Goal: Task Accomplishment & Management: Use online tool/utility

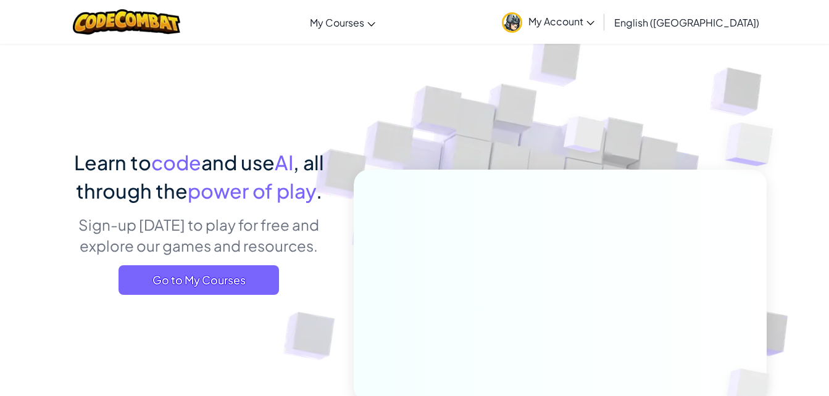
click at [0, 0] on link "CodeCombat Classroom" at bounding box center [0, 0] width 0 height 0
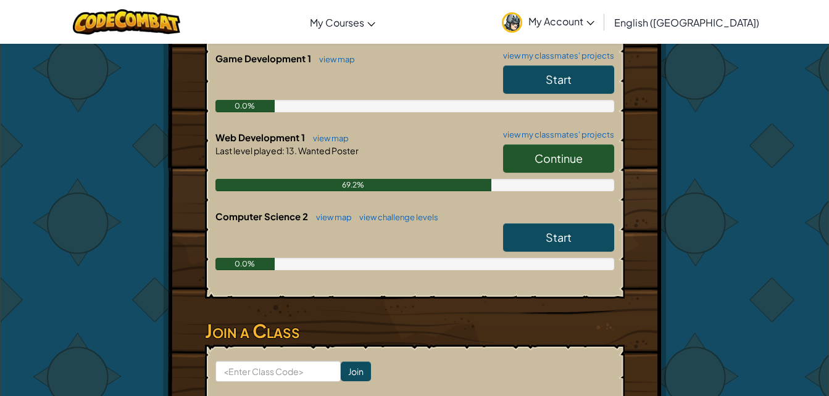
scroll to position [362, 0]
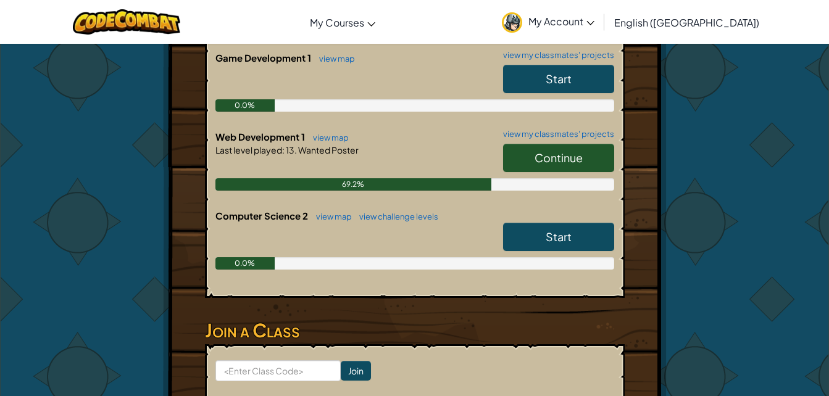
click at [551, 157] on span "Continue" at bounding box center [558, 158] width 48 height 14
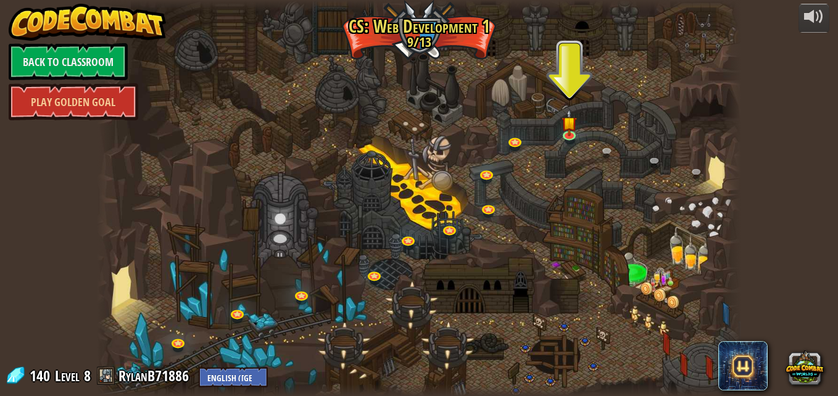
click at [571, 130] on img at bounding box center [569, 123] width 15 height 27
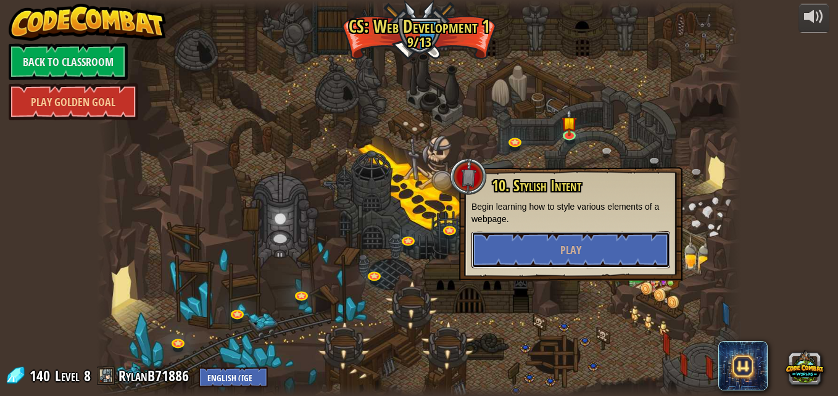
click at [560, 241] on button "Play" at bounding box center [570, 249] width 199 height 37
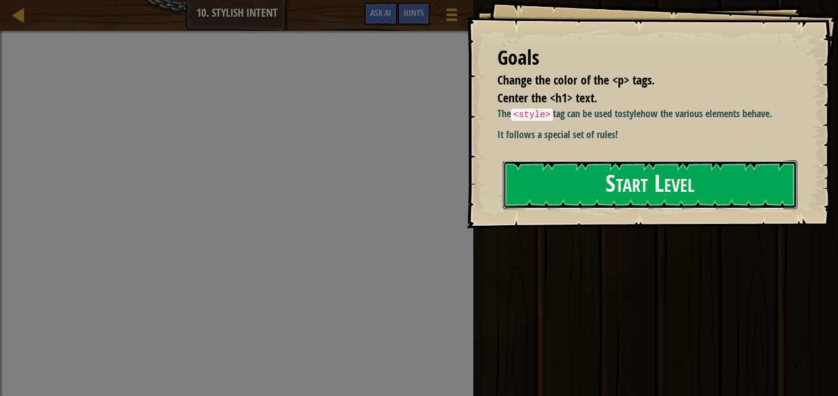
click at [571, 183] on button "Start Level" at bounding box center [650, 184] width 294 height 49
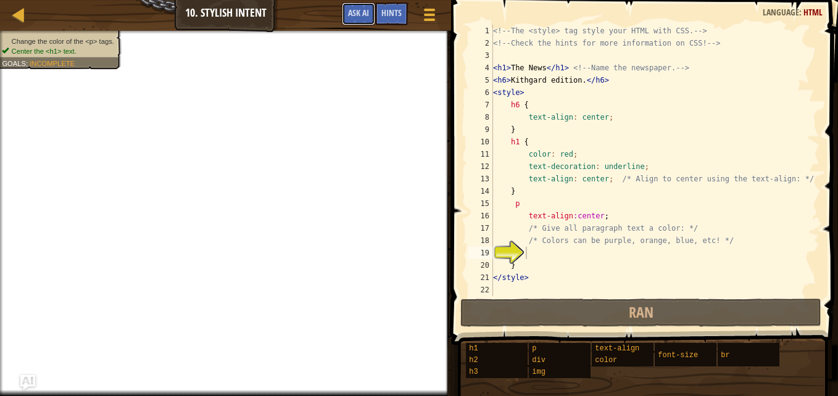
click at [360, 13] on span "Ask AI" at bounding box center [358, 13] width 21 height 12
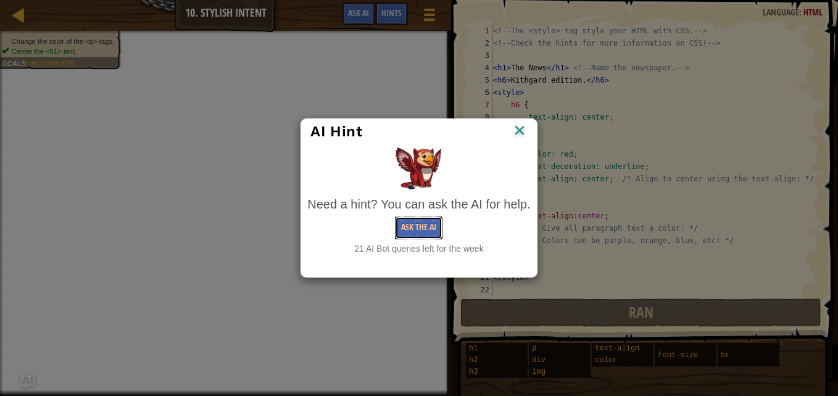
click at [418, 226] on button "Ask the AI" at bounding box center [419, 228] width 48 height 23
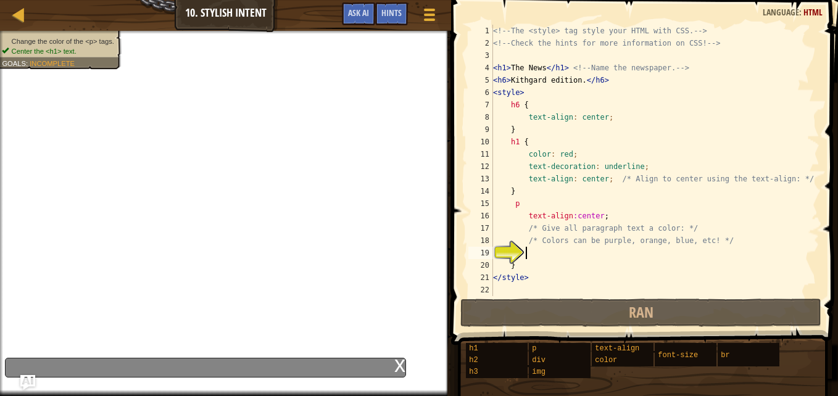
type textarea "h"
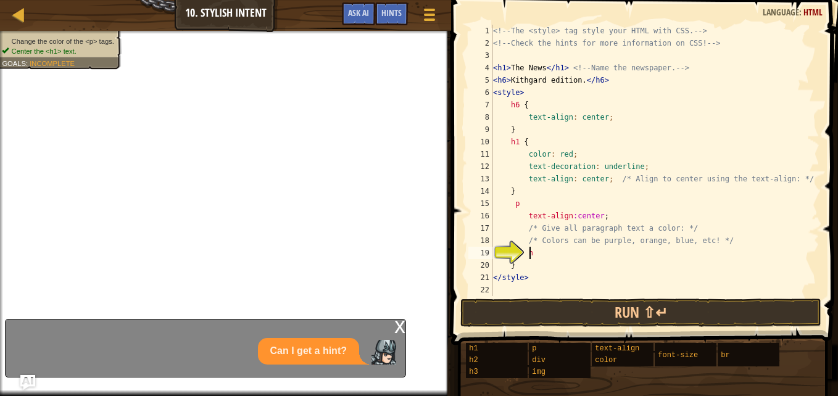
scroll to position [6, 2]
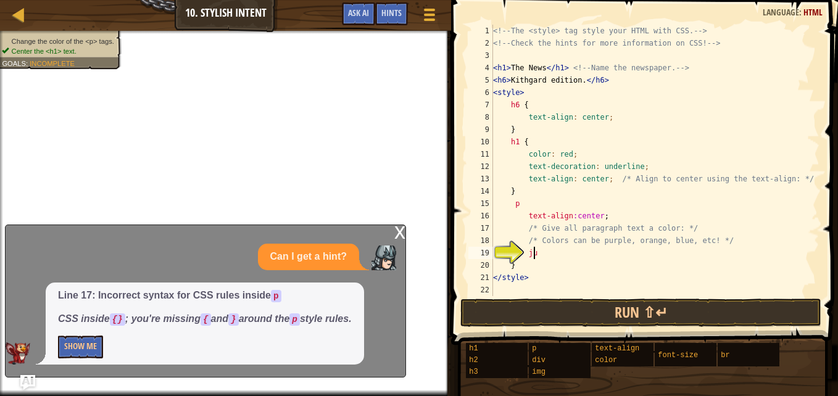
type textarea "j"
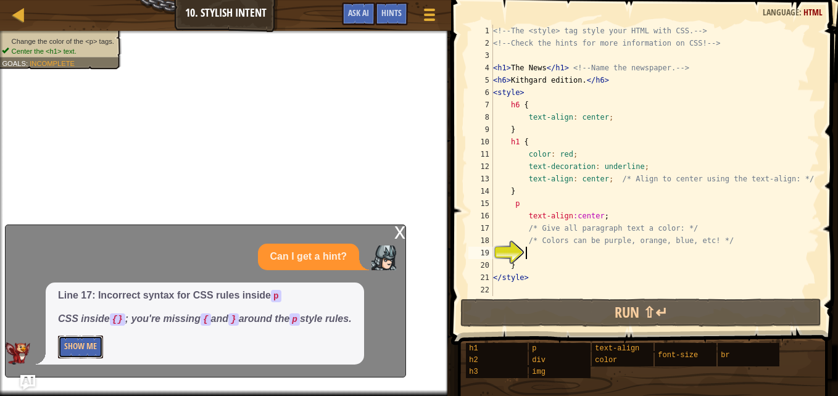
click at [81, 352] on button "Show Me" at bounding box center [80, 347] width 45 height 23
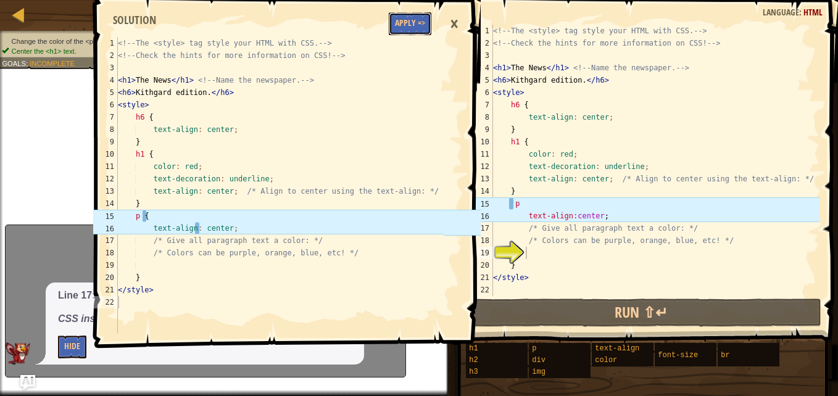
click at [409, 29] on button "Apply =>" at bounding box center [410, 23] width 43 height 23
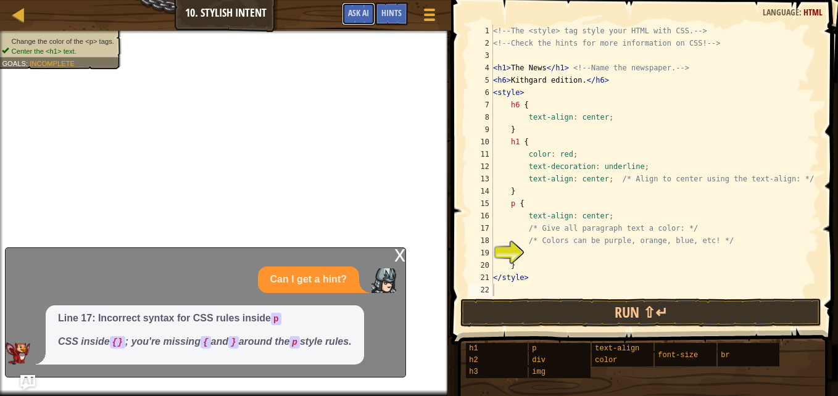
click at [357, 13] on span "Ask AI" at bounding box center [358, 13] width 21 height 12
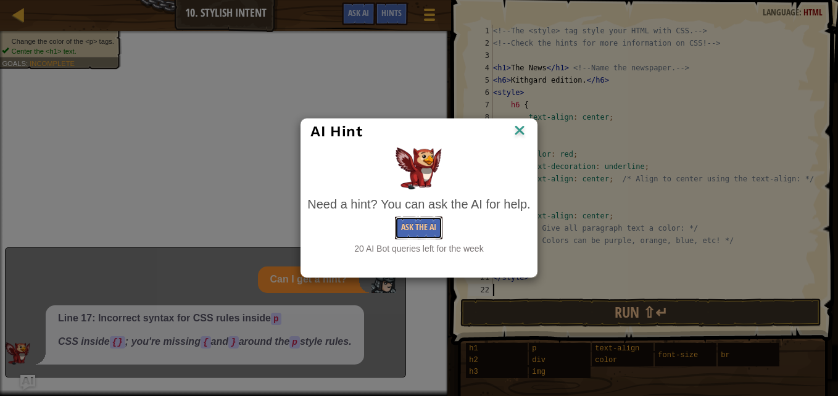
click at [404, 226] on button "Ask the AI" at bounding box center [419, 228] width 48 height 23
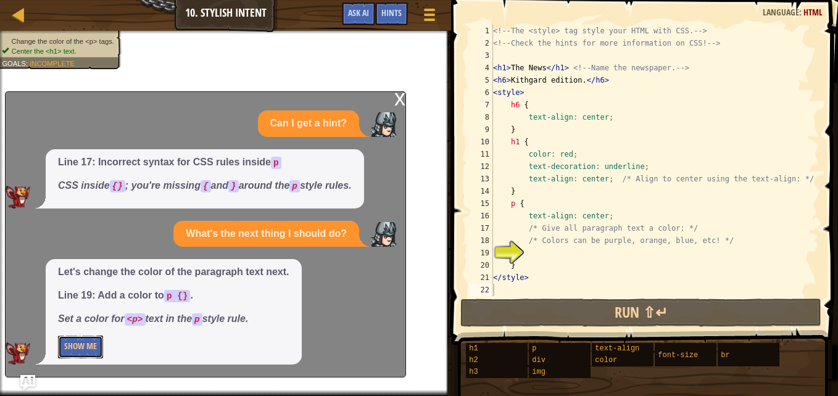
click at [78, 358] on button "Show Me" at bounding box center [80, 347] width 45 height 23
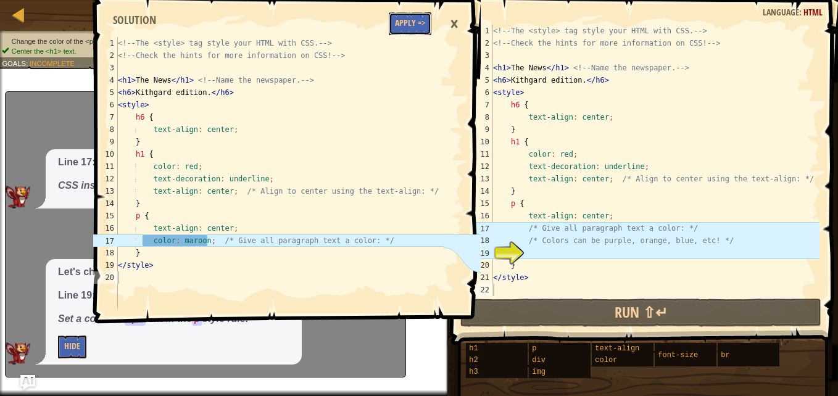
click at [414, 27] on button "Apply =>" at bounding box center [410, 23] width 43 height 23
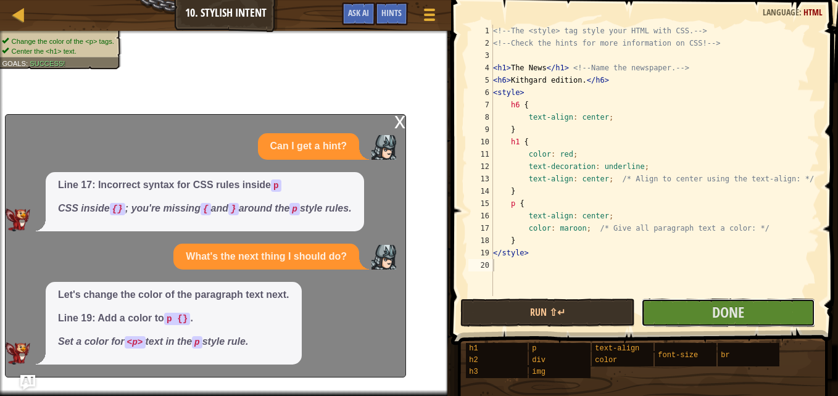
click at [655, 313] on button "Done" at bounding box center [728, 313] width 174 height 28
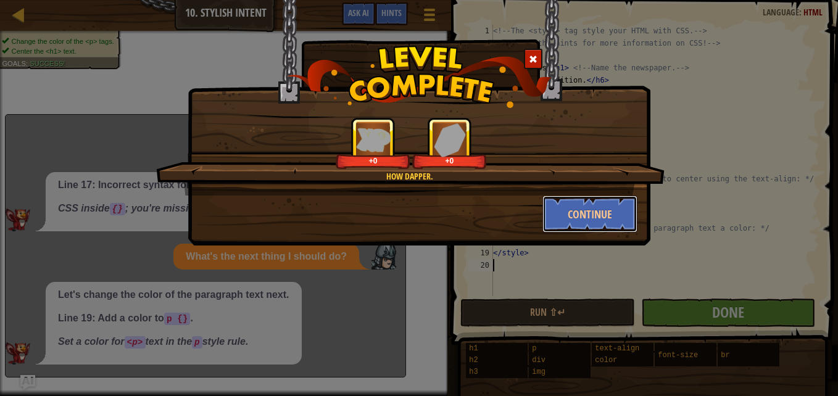
click at [584, 207] on button "Continue" at bounding box center [590, 214] width 96 height 37
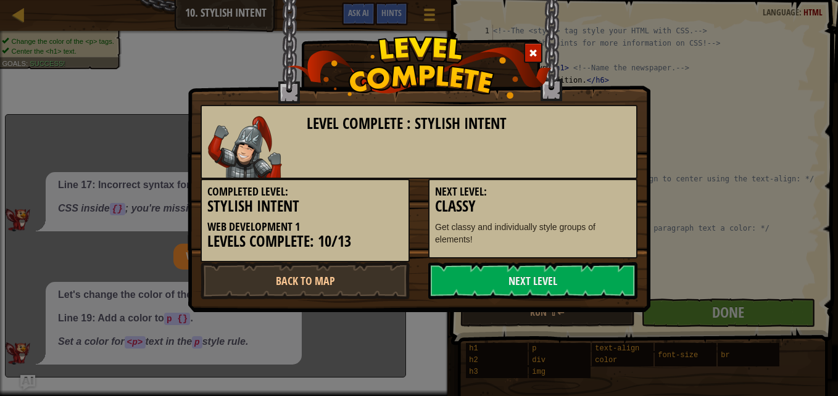
click at [537, 294] on link "Next Level" at bounding box center [532, 280] width 209 height 37
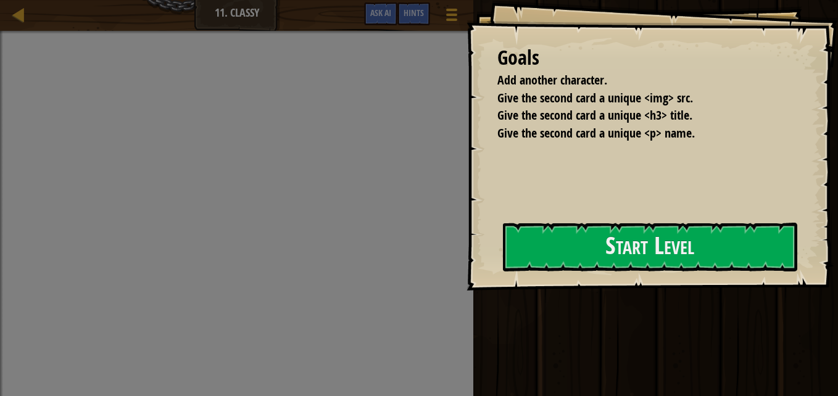
click at [518, 234] on button "Start Level" at bounding box center [650, 247] width 294 height 49
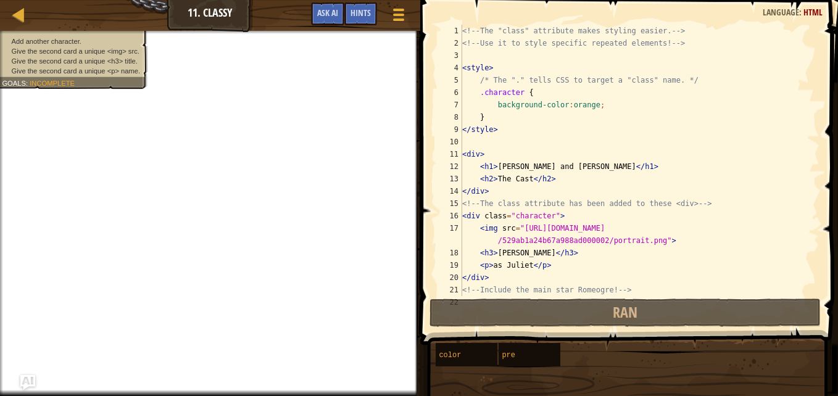
scroll to position [25, 0]
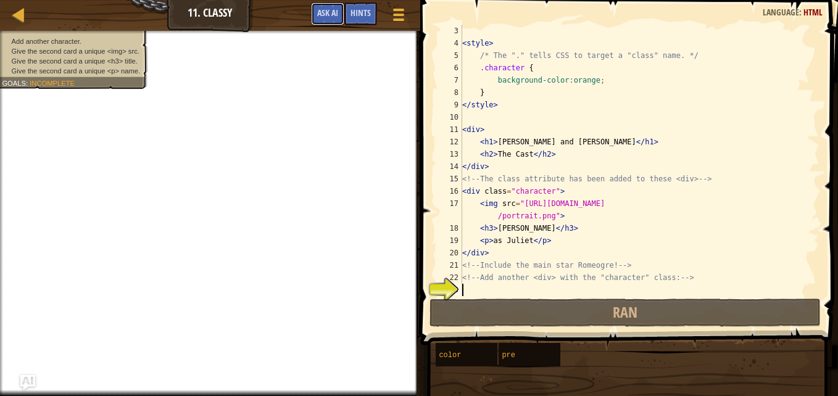
click at [336, 10] on span "Ask AI" at bounding box center [327, 13] width 21 height 12
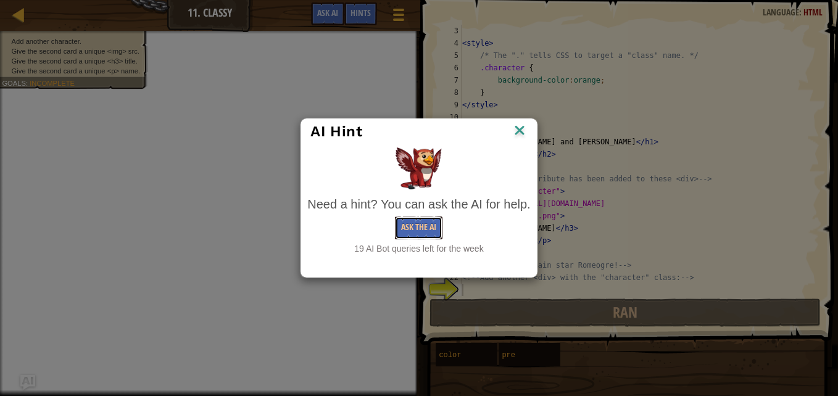
click at [419, 226] on button "Ask the AI" at bounding box center [419, 228] width 48 height 23
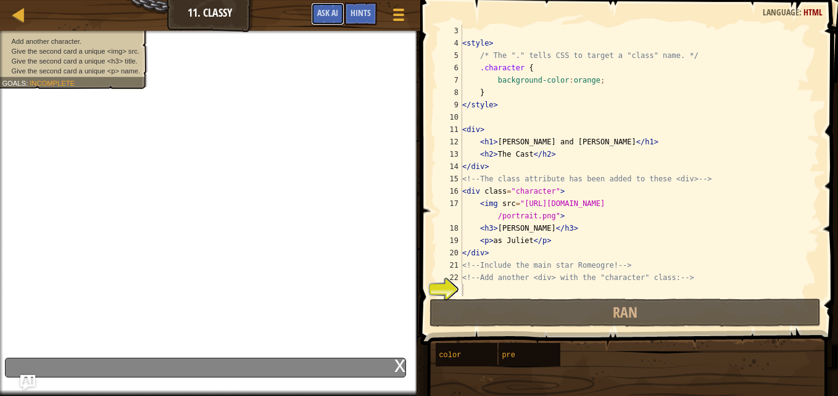
click at [333, 10] on span "Ask AI" at bounding box center [327, 13] width 21 height 12
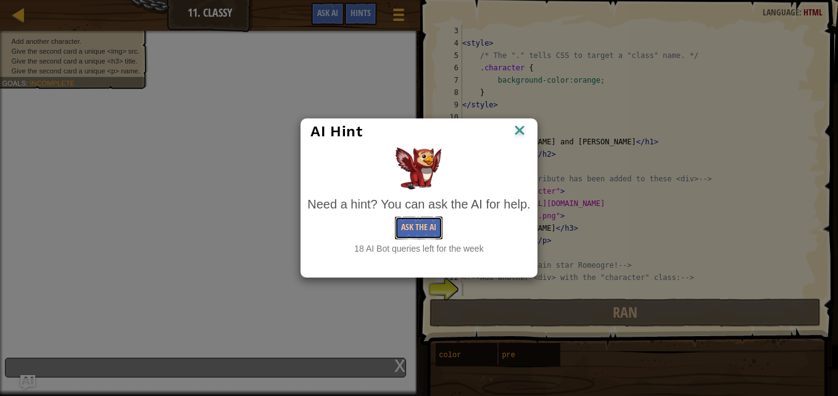
click at [415, 228] on button "Ask the AI" at bounding box center [419, 228] width 48 height 23
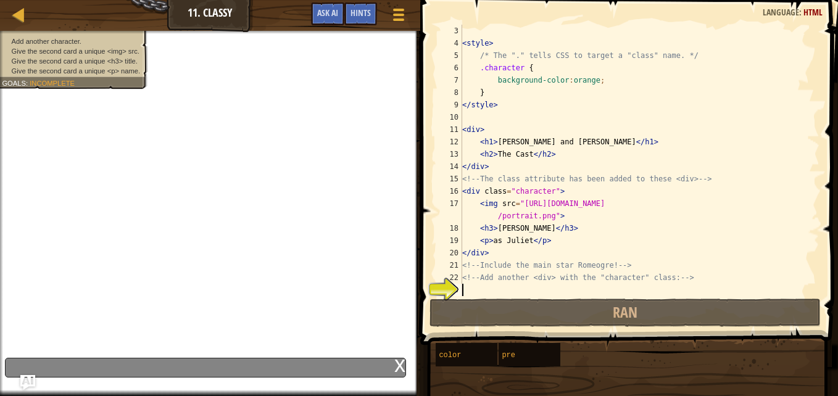
click at [27, 378] on img "Ask AI" at bounding box center [27, 382] width 15 height 15
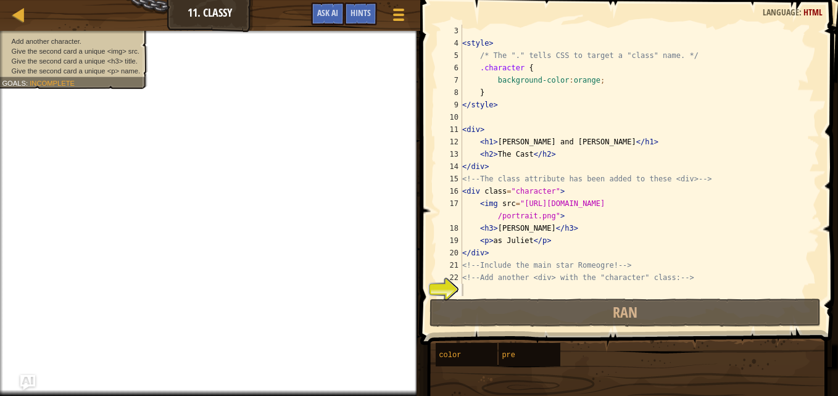
click at [27, 378] on img "Ask AI" at bounding box center [27, 382] width 15 height 15
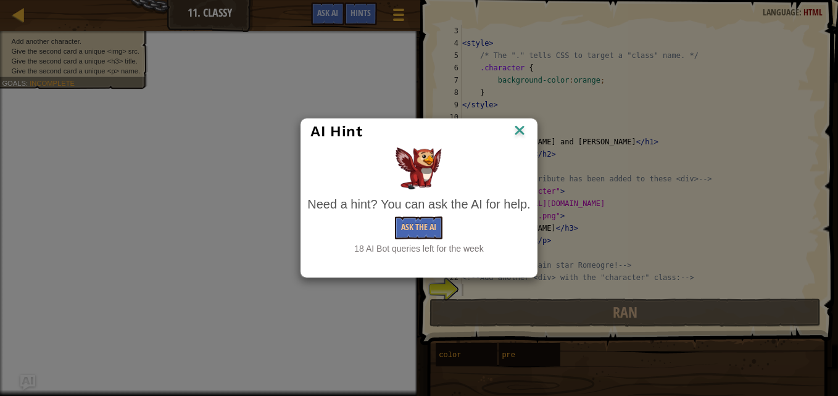
click at [27, 378] on div "AI Hint Need a hint? You can ask the AI for help. Ask the AI 18 AI Bot queries …" at bounding box center [419, 198] width 838 height 396
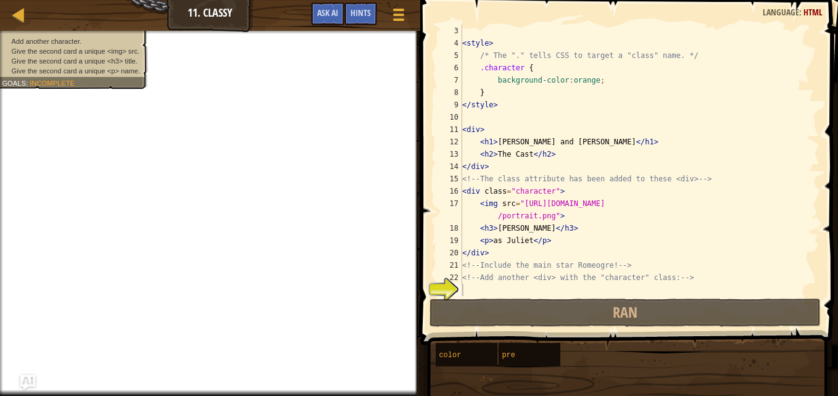
click at [23, 386] on img "Ask AI" at bounding box center [27, 382] width 15 height 15
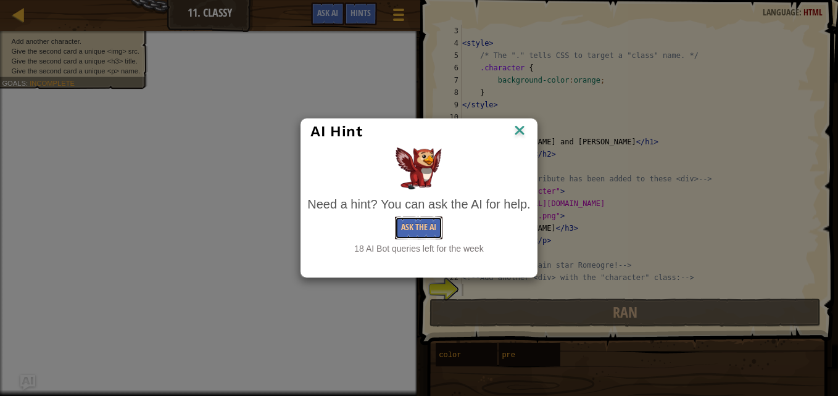
click at [413, 222] on button "Ask the AI" at bounding box center [419, 228] width 48 height 23
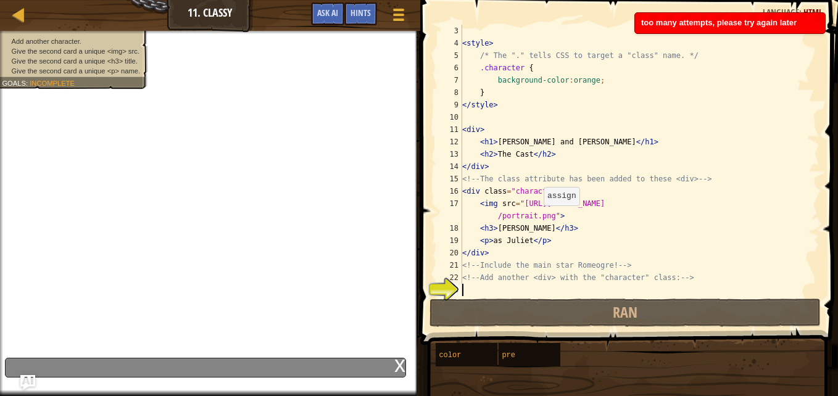
type textarea "h"
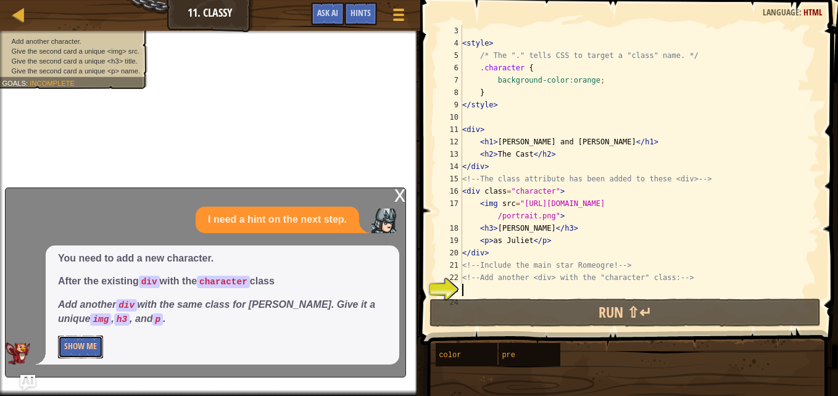
click at [100, 348] on button "Show Me" at bounding box center [80, 347] width 45 height 23
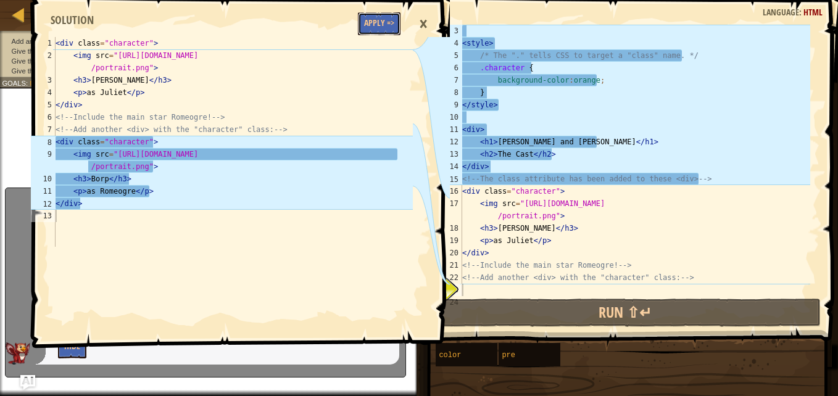
click at [382, 23] on button "Apply =>" at bounding box center [379, 23] width 43 height 23
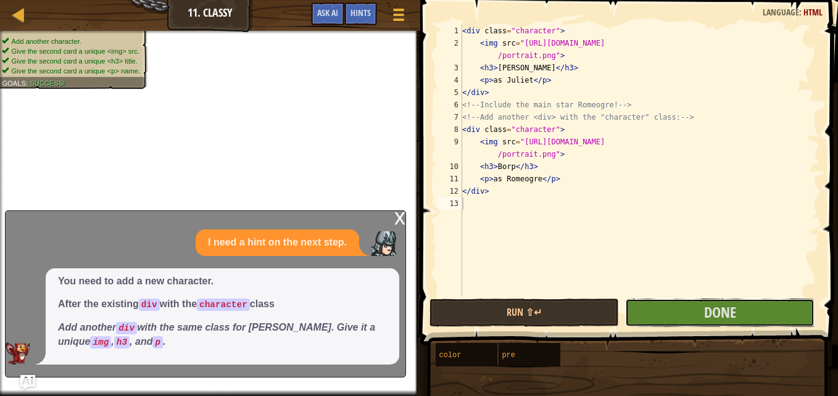
click at [661, 315] on button "Done" at bounding box center [719, 313] width 189 height 28
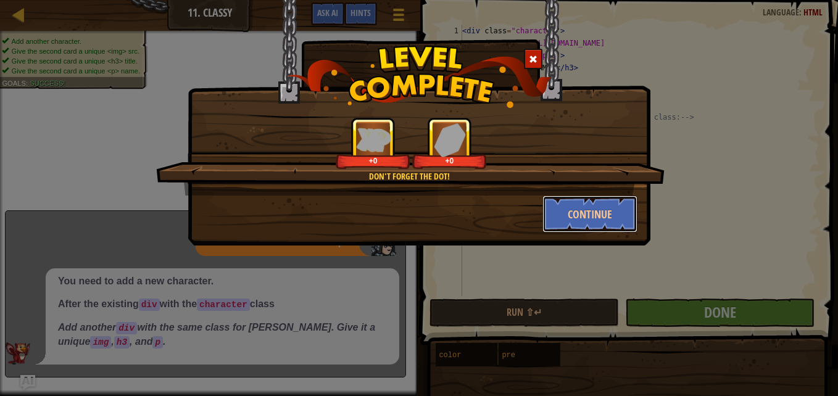
click at [586, 208] on button "Continue" at bounding box center [590, 214] width 96 height 37
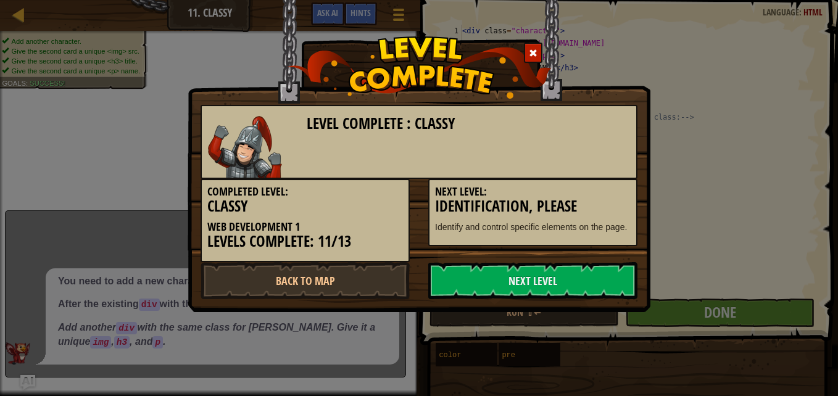
click at [554, 267] on link "Next Level" at bounding box center [532, 280] width 209 height 37
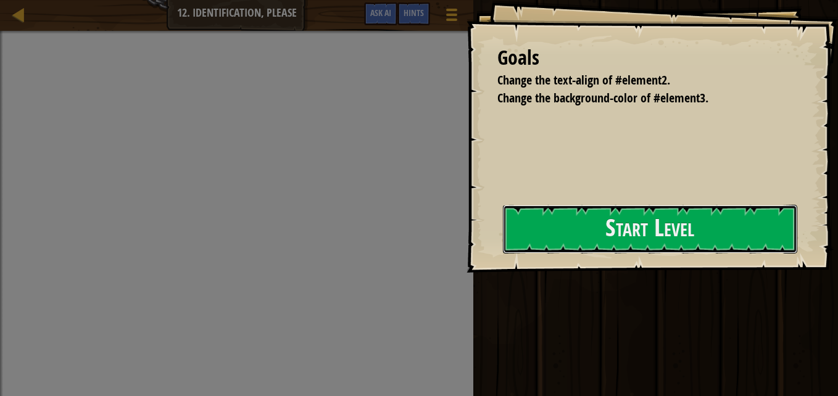
click at [586, 221] on button "Start Level" at bounding box center [650, 229] width 294 height 49
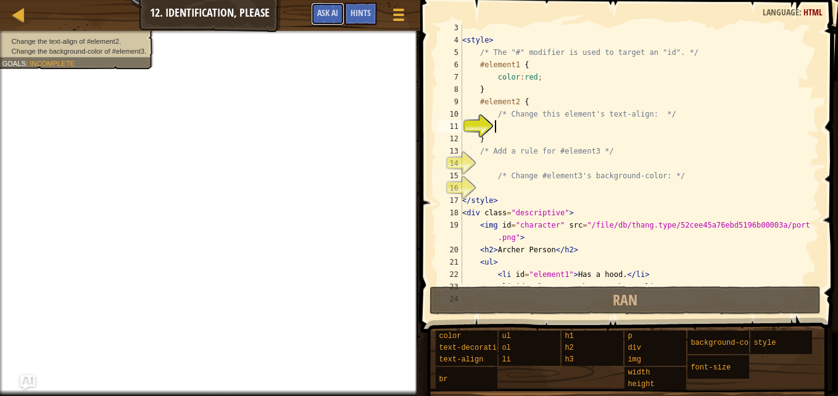
scroll to position [37, 0]
click at [331, 14] on span "Ask AI" at bounding box center [327, 13] width 21 height 12
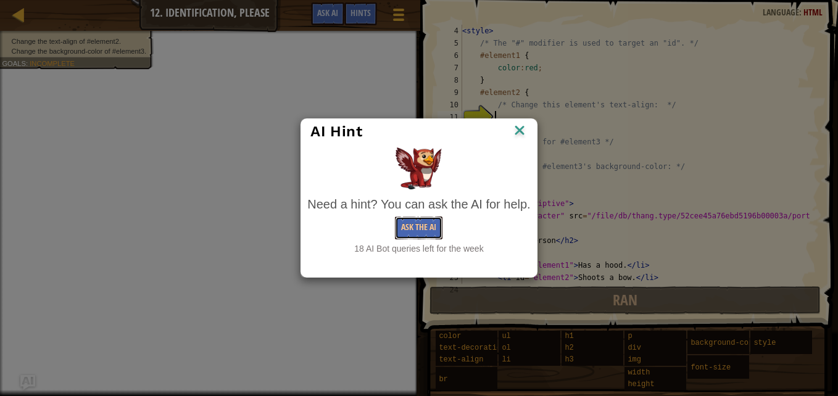
click at [424, 222] on button "Ask the AI" at bounding box center [419, 228] width 48 height 23
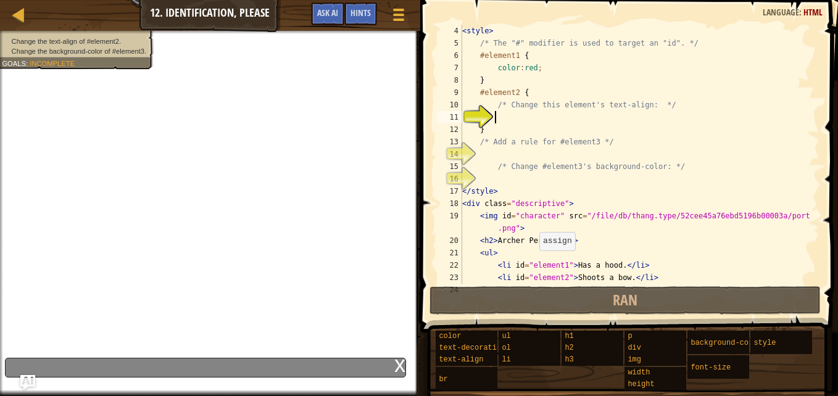
type textarea "h"
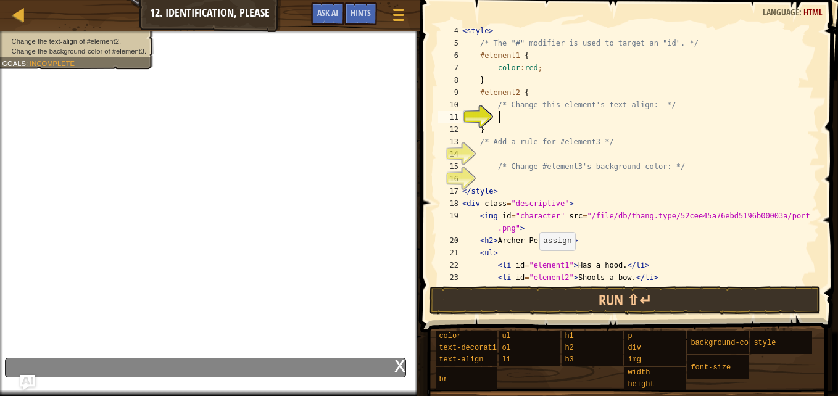
scroll to position [6, 2]
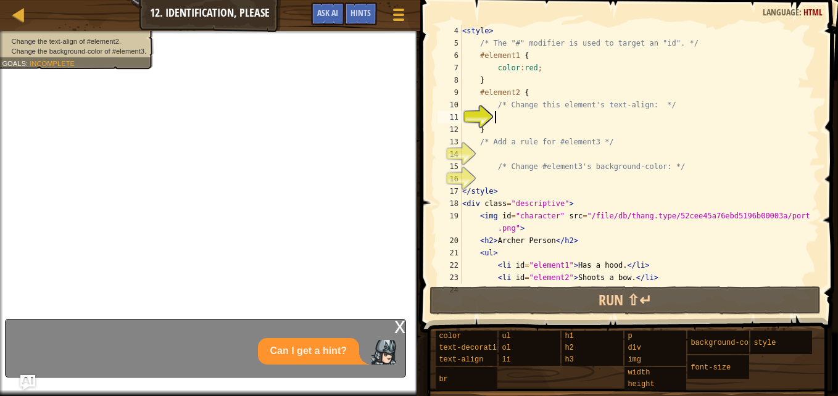
type textarea "h"
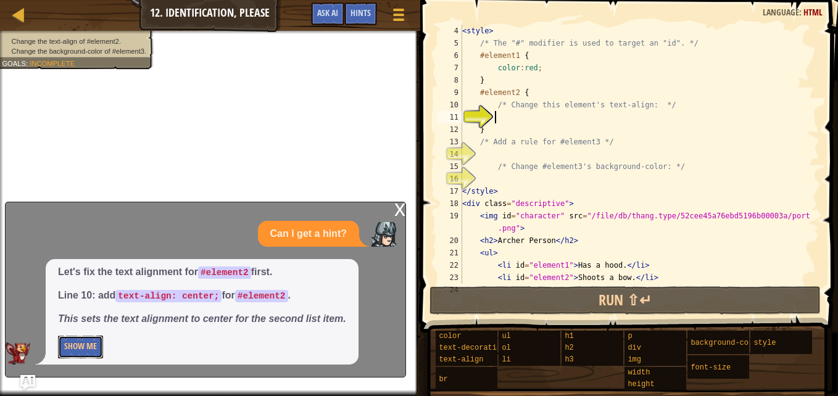
click at [89, 339] on button "Show Me" at bounding box center [80, 347] width 45 height 23
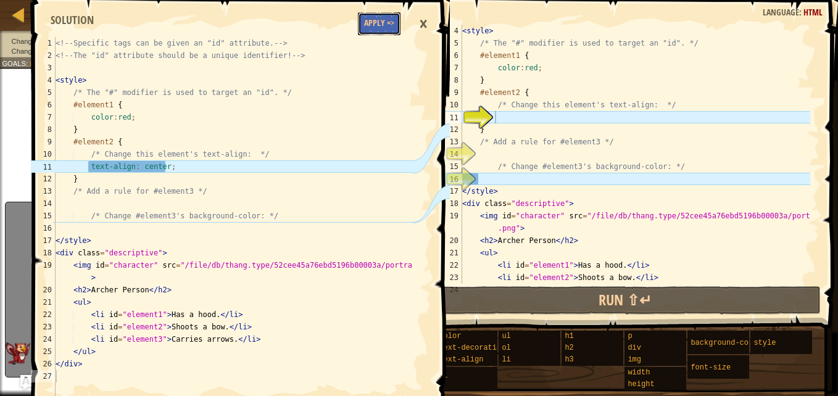
click at [381, 28] on button "Apply =>" at bounding box center [379, 23] width 43 height 23
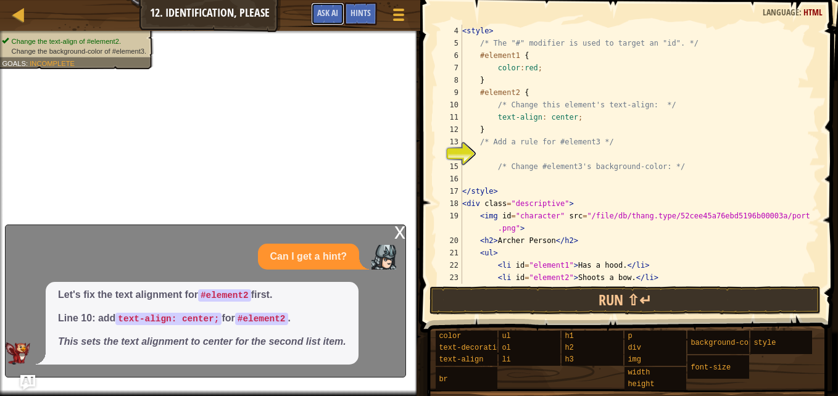
click at [336, 17] on span "Ask AI" at bounding box center [327, 13] width 21 height 12
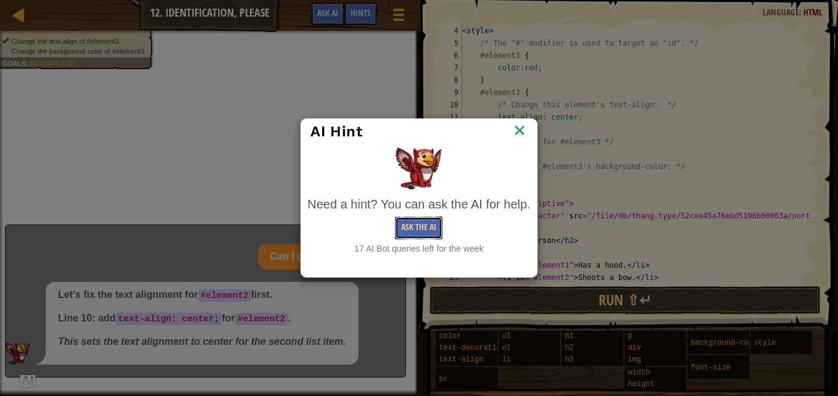
click at [425, 225] on button "Ask the AI" at bounding box center [419, 228] width 48 height 23
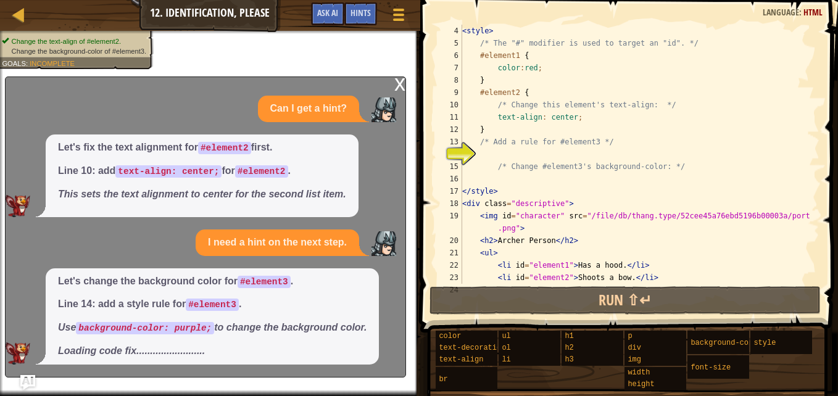
scroll to position [86, 0]
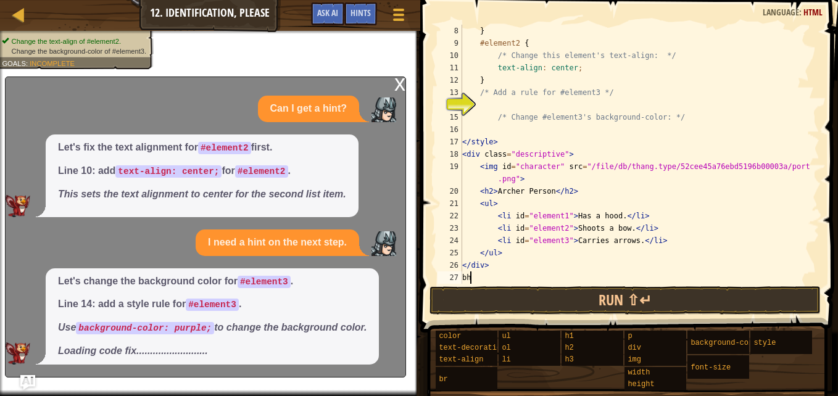
type textarea "b"
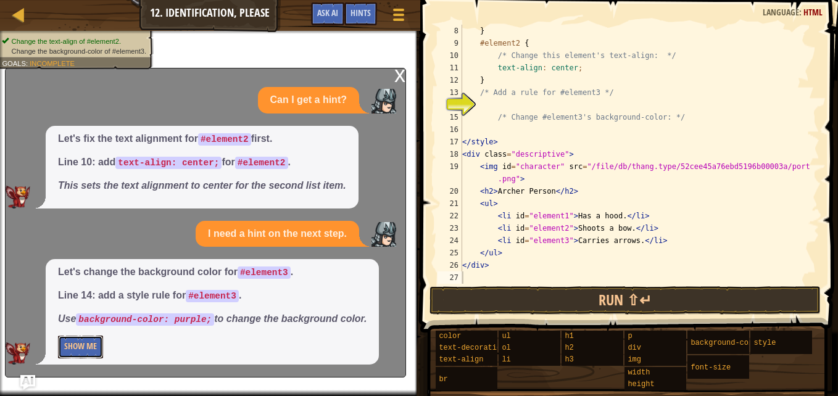
click at [83, 344] on button "Show Me" at bounding box center [80, 347] width 45 height 23
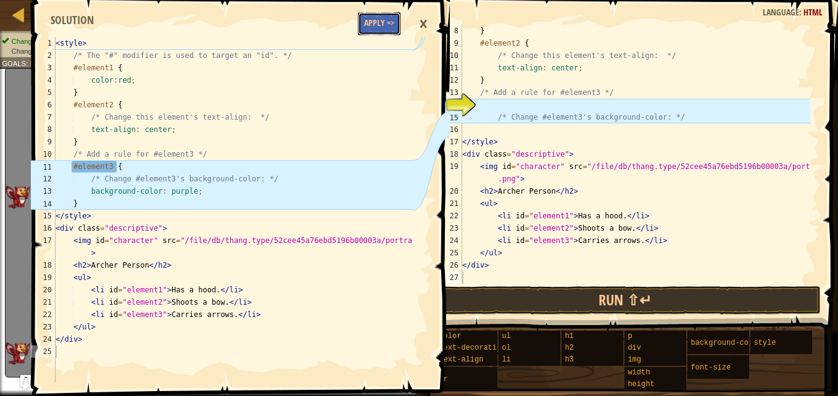
click at [378, 23] on button "Apply =>" at bounding box center [379, 23] width 43 height 23
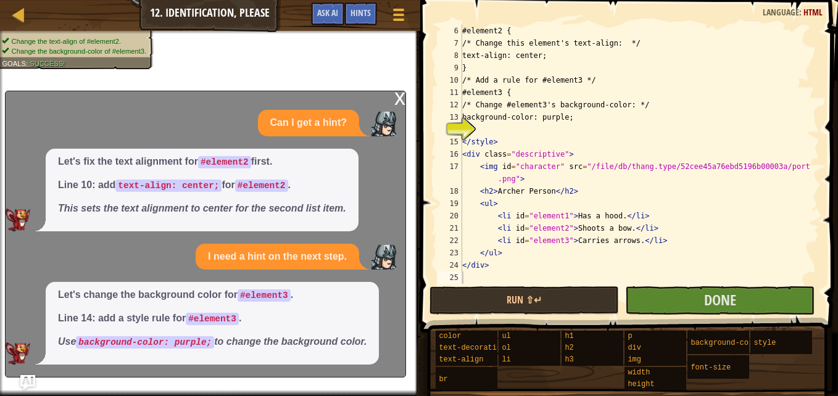
scroll to position [62, 0]
click at [665, 290] on button "Done" at bounding box center [719, 300] width 189 height 28
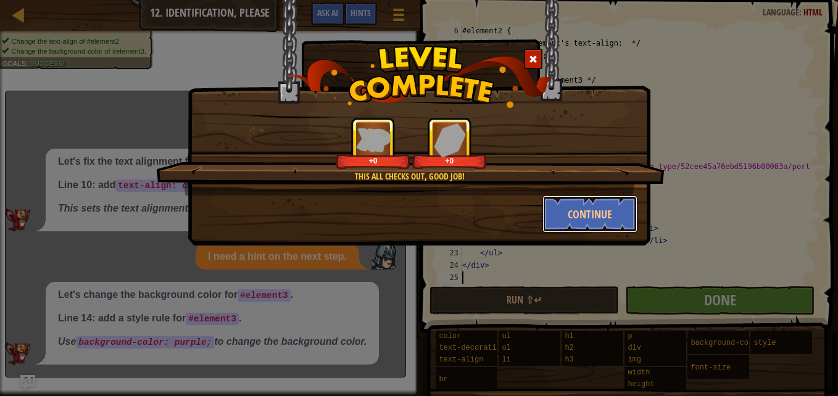
click at [580, 225] on button "Continue" at bounding box center [590, 214] width 96 height 37
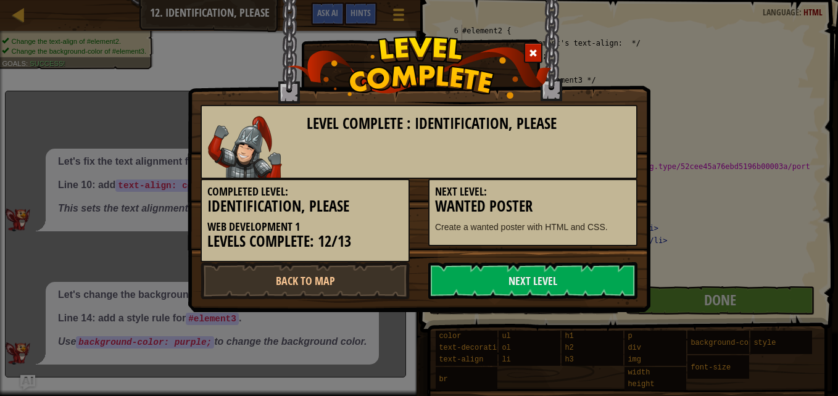
click at [575, 285] on link "Next Level" at bounding box center [532, 280] width 209 height 37
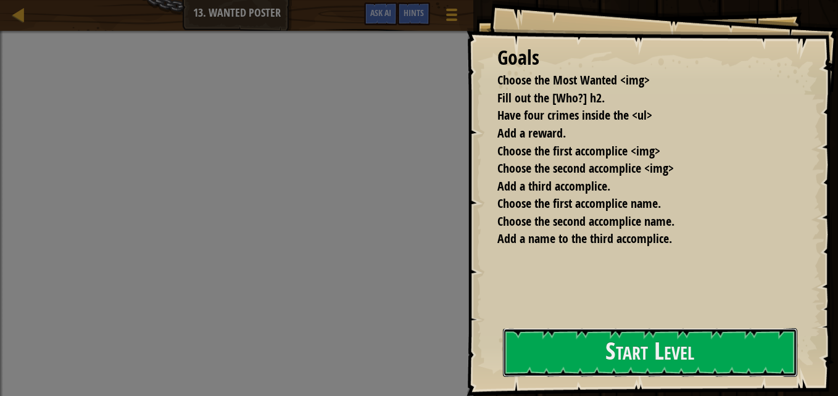
click at [555, 355] on button "Start Level" at bounding box center [650, 352] width 294 height 49
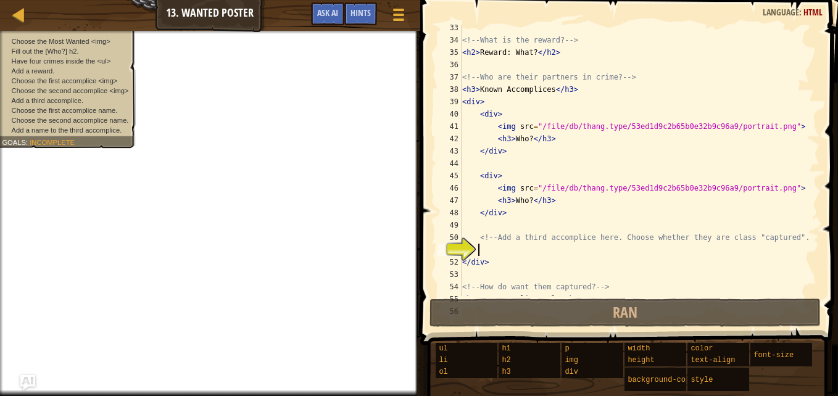
scroll to position [432, 0]
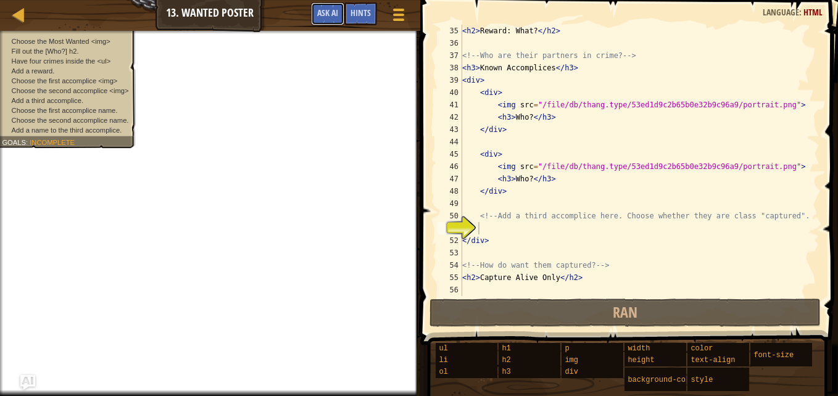
click at [333, 12] on span "Ask AI" at bounding box center [327, 13] width 21 height 12
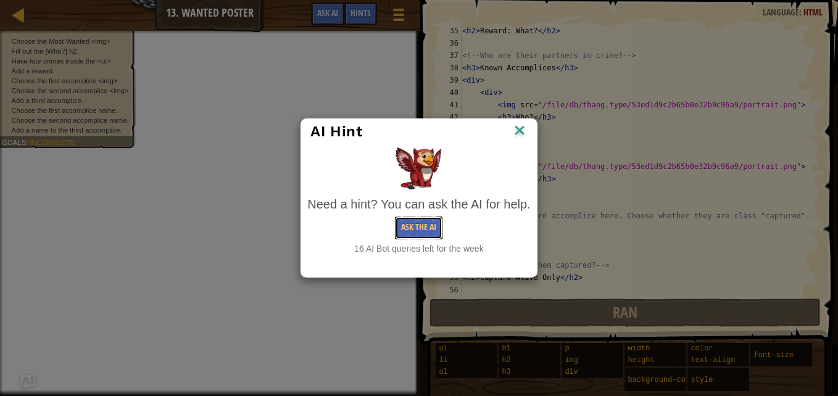
click at [410, 228] on button "Ask the AI" at bounding box center [419, 228] width 48 height 23
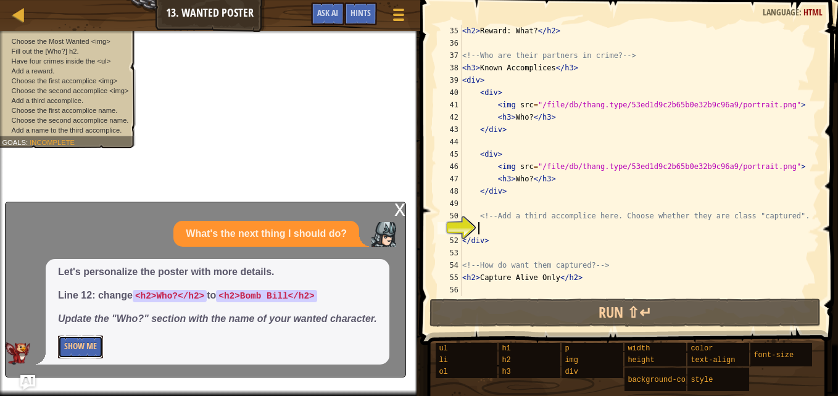
click at [90, 349] on button "Show Me" at bounding box center [80, 347] width 45 height 23
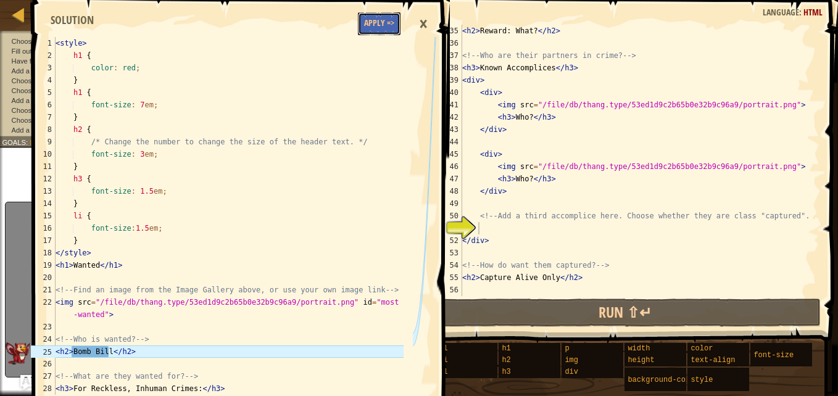
click at [383, 22] on button "Apply =>" at bounding box center [379, 23] width 43 height 23
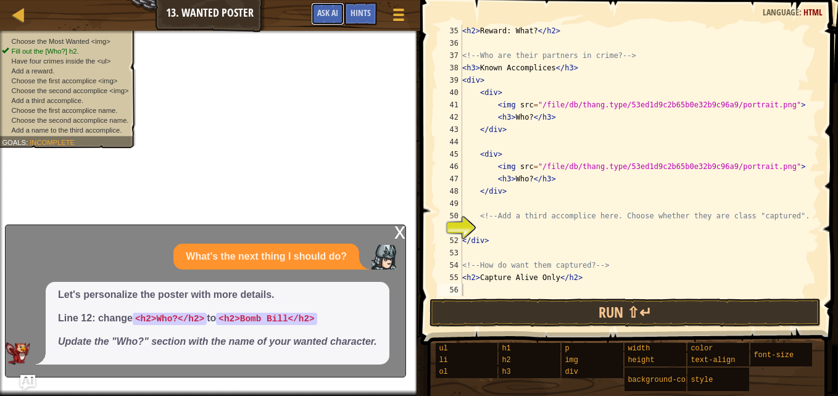
click at [320, 4] on button "Ask AI" at bounding box center [327, 13] width 33 height 23
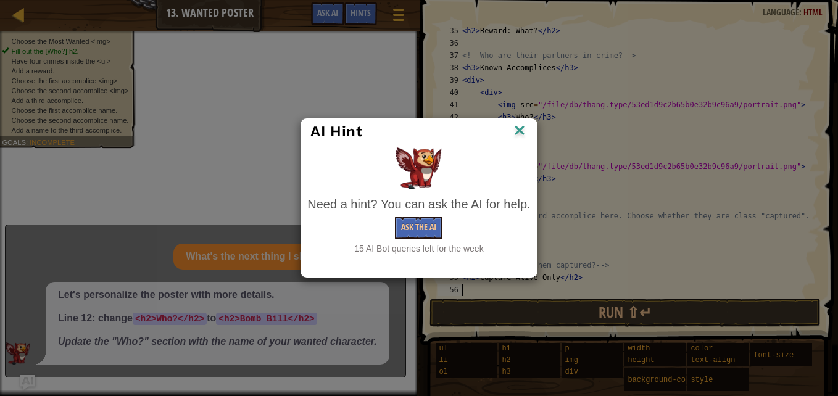
click at [425, 244] on div "15 AI Bot queries left for the week" at bounding box center [418, 249] width 223 height 12
click at [431, 230] on button "Ask the AI" at bounding box center [419, 228] width 48 height 23
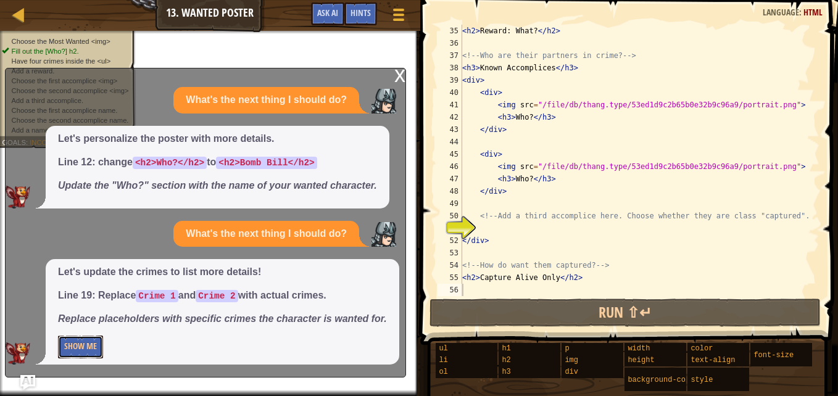
click at [91, 336] on button "Show Me" at bounding box center [80, 347] width 45 height 23
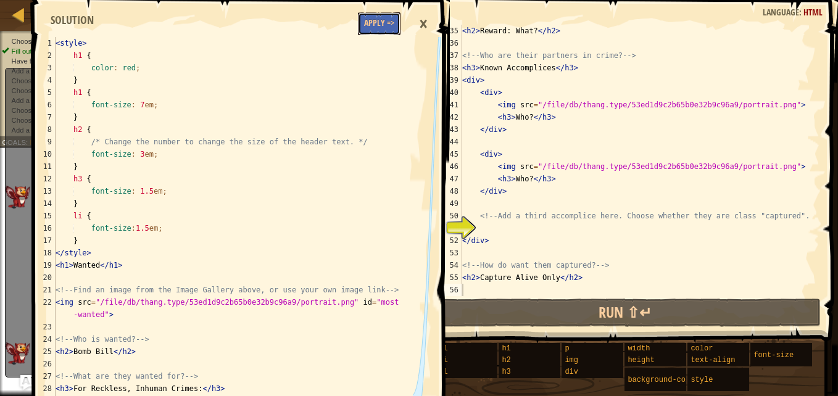
click at [383, 17] on button "Apply =>" at bounding box center [379, 23] width 43 height 23
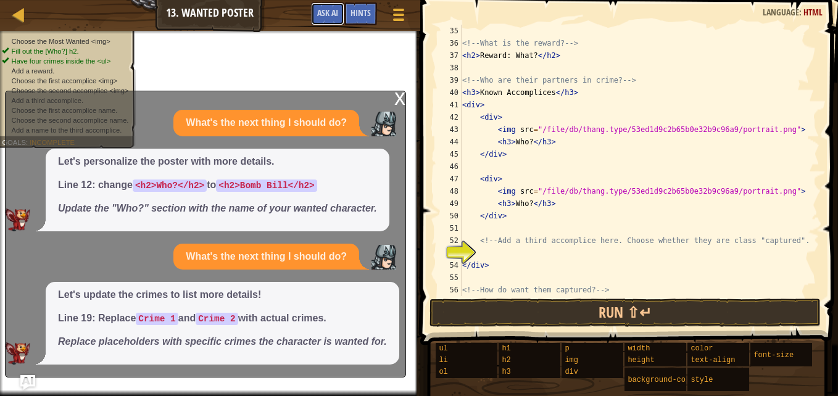
click at [334, 10] on span "Ask AI" at bounding box center [327, 13] width 21 height 12
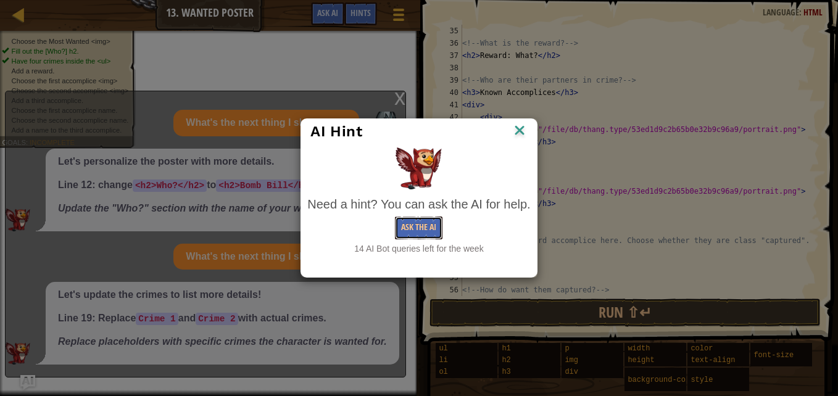
click at [413, 226] on button "Ask the AI" at bounding box center [419, 228] width 48 height 23
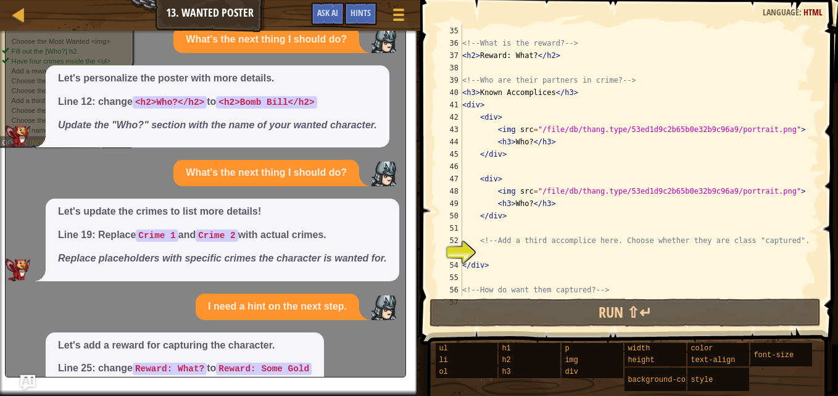
scroll to position [73, 0]
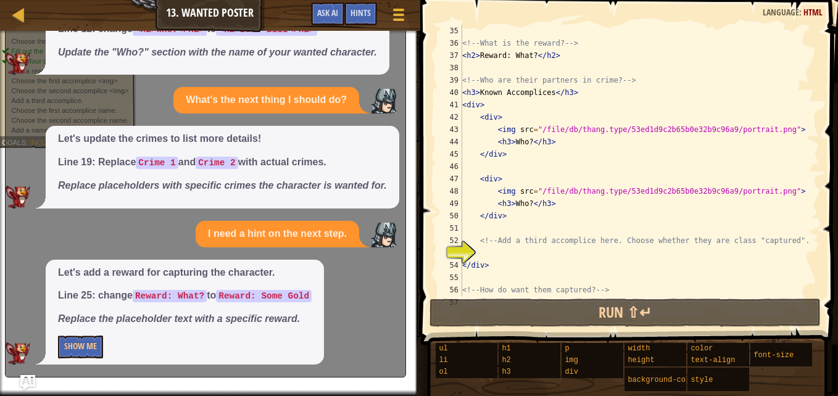
click at [99, 334] on div "Let's add a reward for capturing the character. Line 25: change Reward: What? t…" at bounding box center [185, 313] width 278 height 106
click at [97, 349] on button "Show Me" at bounding box center [80, 347] width 45 height 23
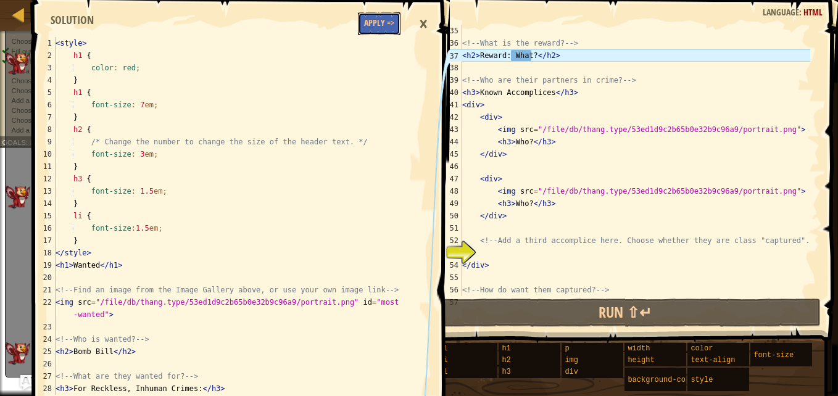
click at [387, 33] on button "Apply =>" at bounding box center [379, 23] width 43 height 23
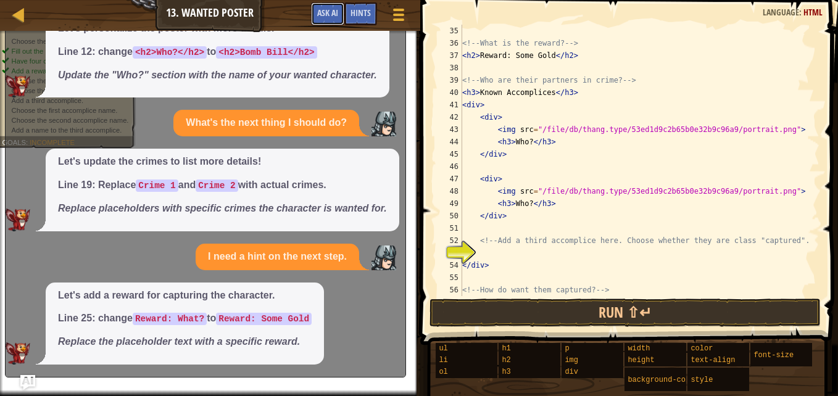
click at [333, 15] on span "Ask AI" at bounding box center [327, 13] width 21 height 12
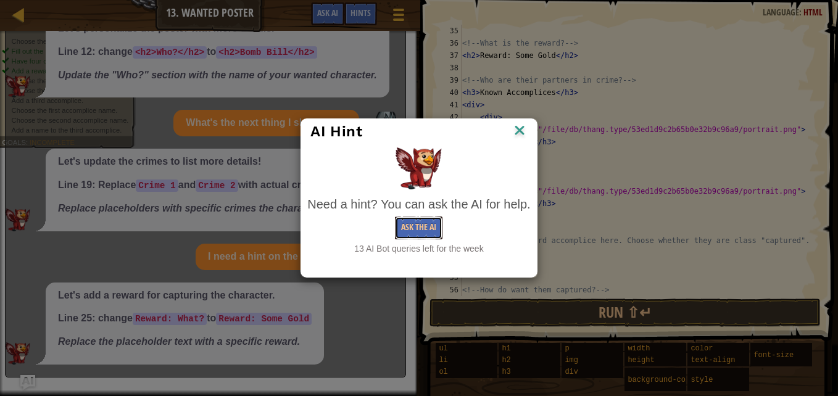
click at [423, 228] on button "Ask the AI" at bounding box center [419, 228] width 48 height 23
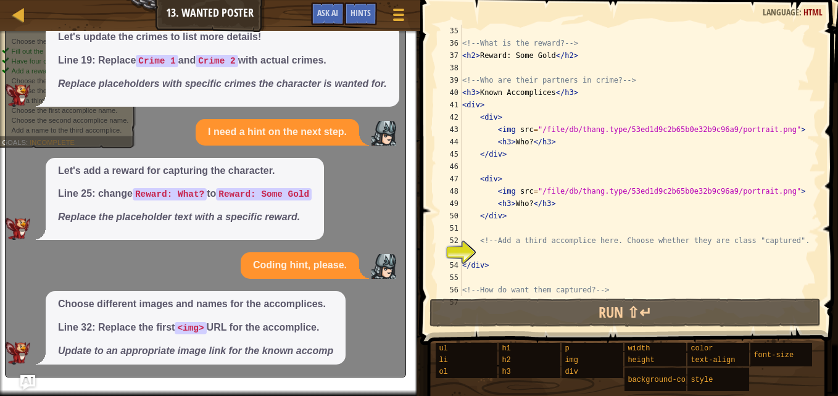
scroll to position [197, 0]
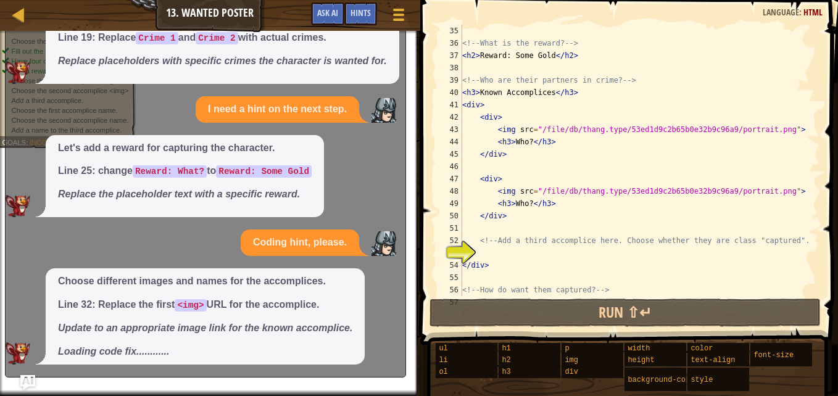
type textarea "h"
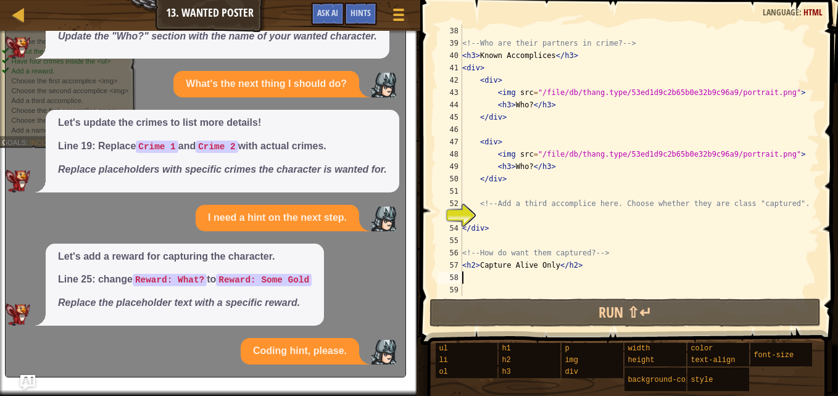
scroll to position [207, 0]
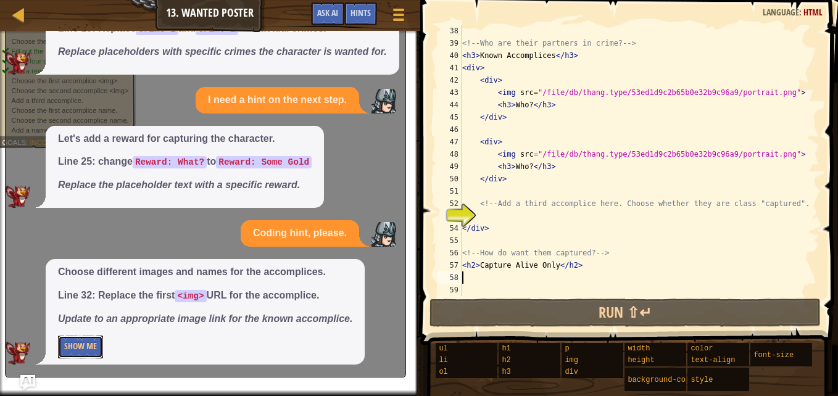
click at [97, 351] on button "Show Me" at bounding box center [80, 347] width 45 height 23
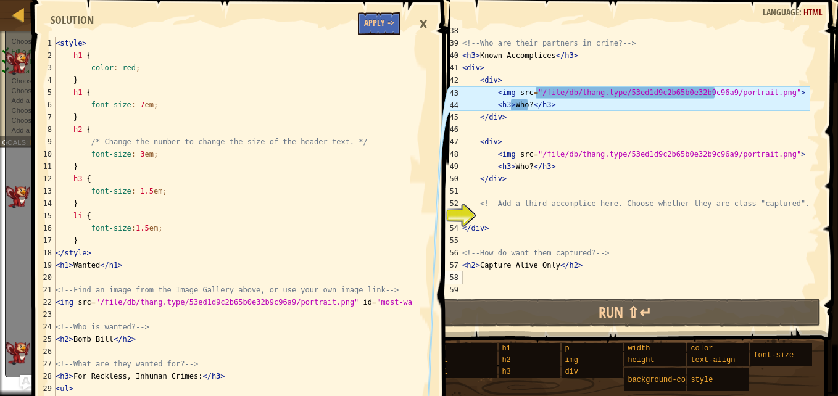
type textarea "<style>"
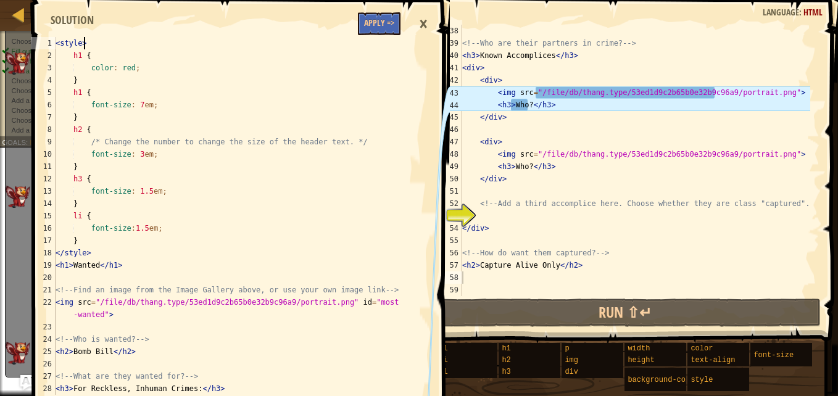
click at [381, 43] on div "< style > h1 { color : red ; } h1 { font-size : 7 em ; } h2 { /* Change the num…" at bounding box center [228, 228] width 351 height 383
click at [384, 31] on button "Apply =>" at bounding box center [379, 23] width 43 height 23
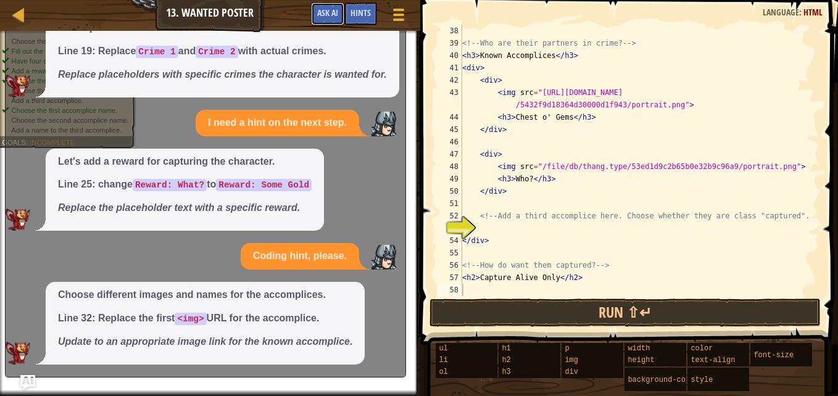
click at [326, 6] on button "Ask AI" at bounding box center [327, 13] width 33 height 23
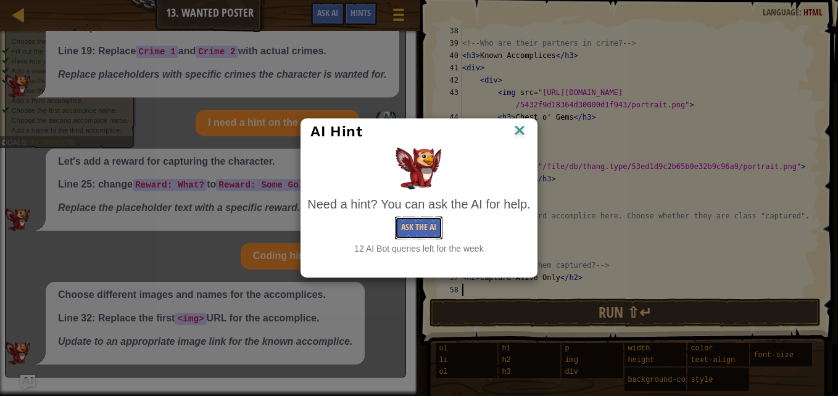
click at [431, 224] on button "Ask the AI" at bounding box center [419, 228] width 48 height 23
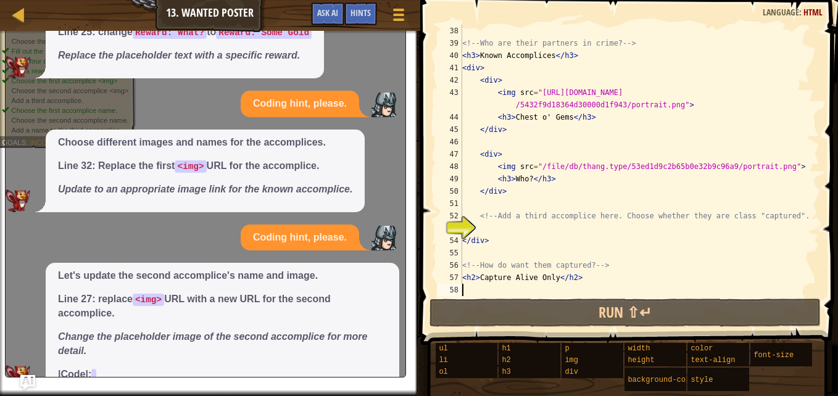
scroll to position [359, 0]
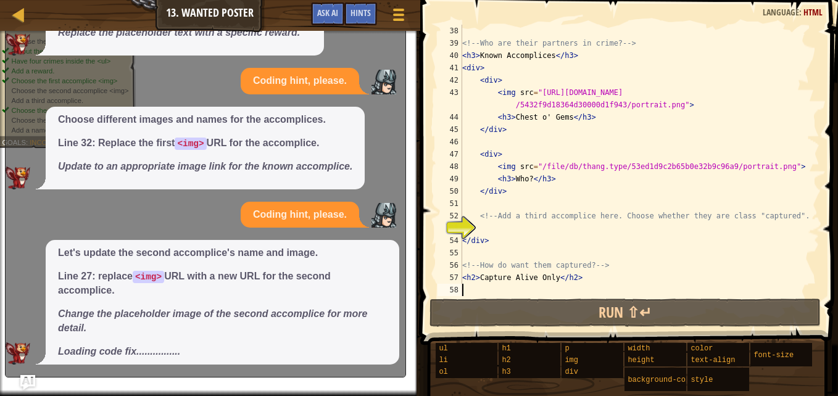
type textarea "l"
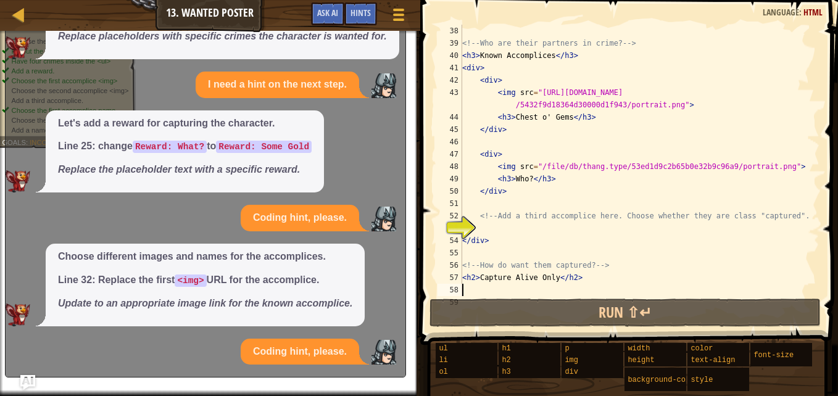
scroll to position [368, 0]
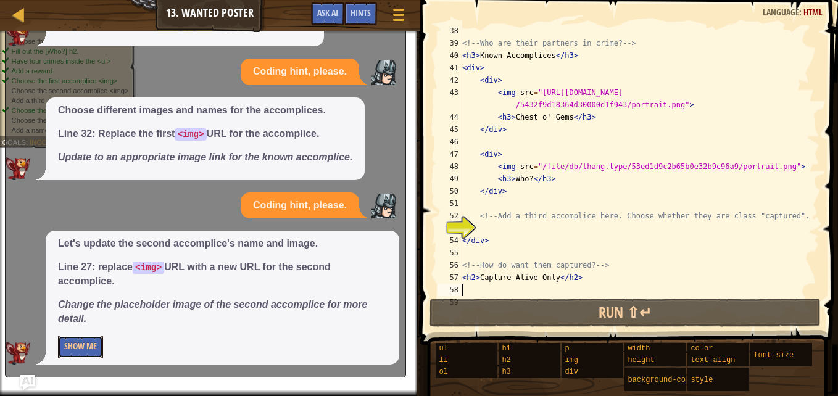
click at [88, 348] on button "Show Me" at bounding box center [80, 347] width 45 height 23
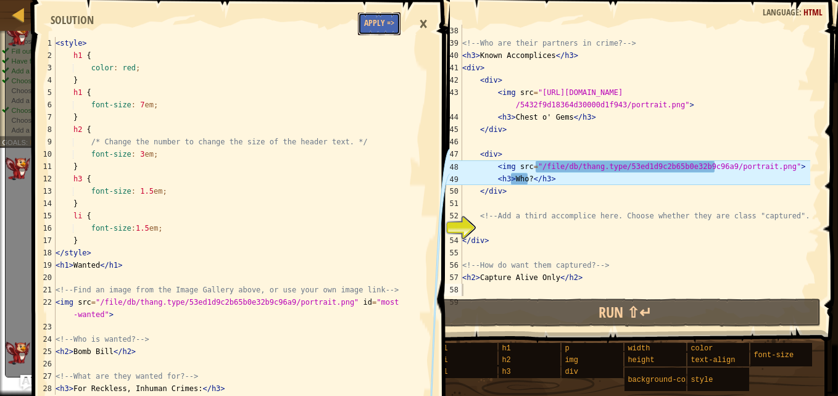
click at [388, 12] on button "Apply =>" at bounding box center [379, 23] width 43 height 23
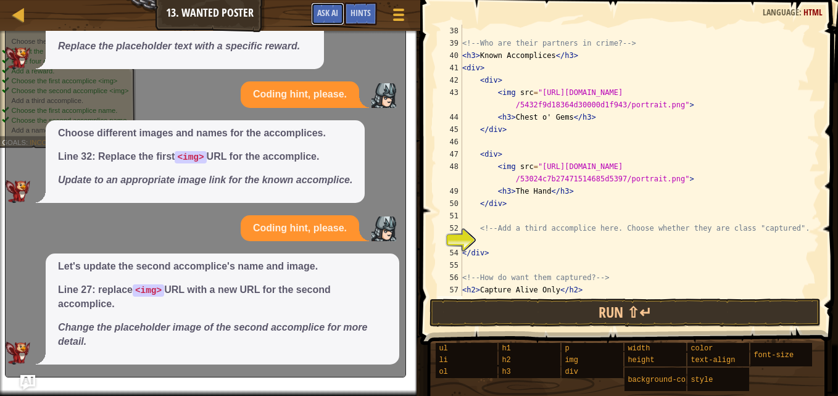
click at [322, 22] on button "Ask AI" at bounding box center [327, 13] width 33 height 23
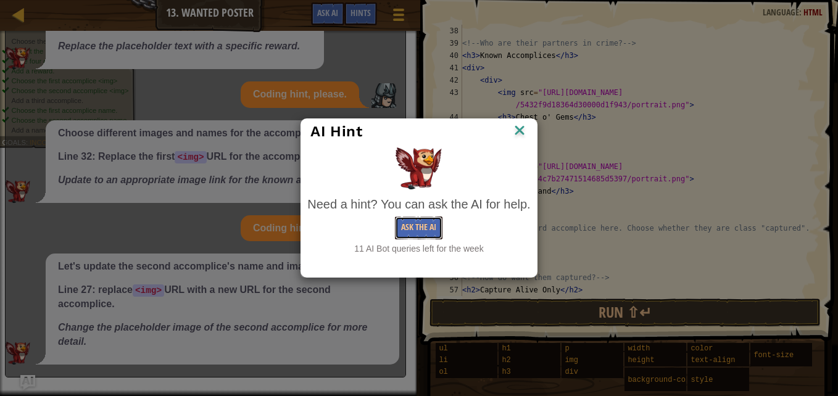
click at [423, 228] on button "Ask the AI" at bounding box center [419, 228] width 48 height 23
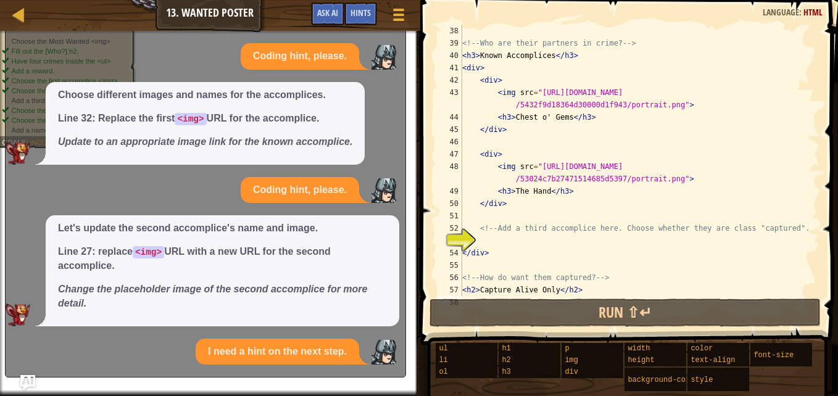
scroll to position [516, 0]
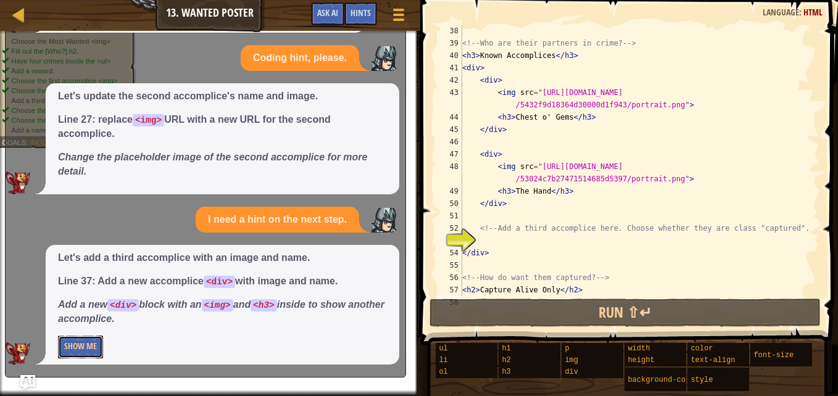
click at [90, 340] on button "Show Me" at bounding box center [80, 347] width 45 height 23
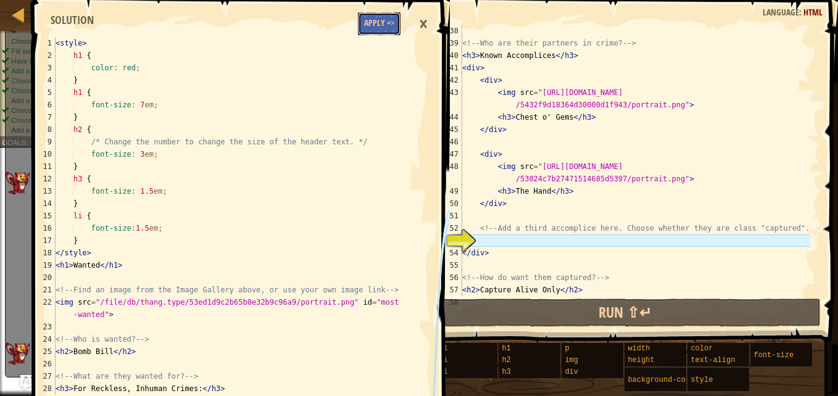
click at [381, 27] on button "Apply =>" at bounding box center [379, 23] width 43 height 23
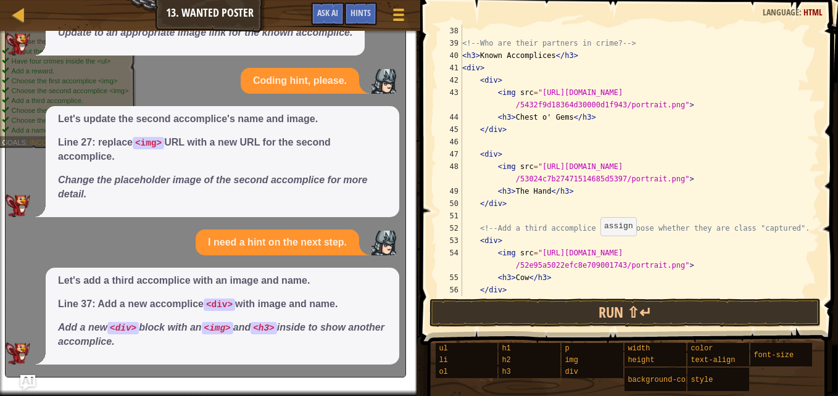
scroll to position [531, 0]
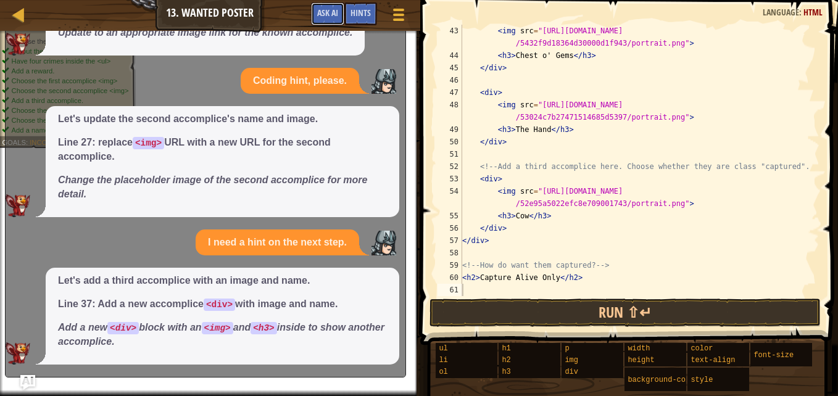
click at [332, 14] on span "Ask AI" at bounding box center [327, 13] width 21 height 12
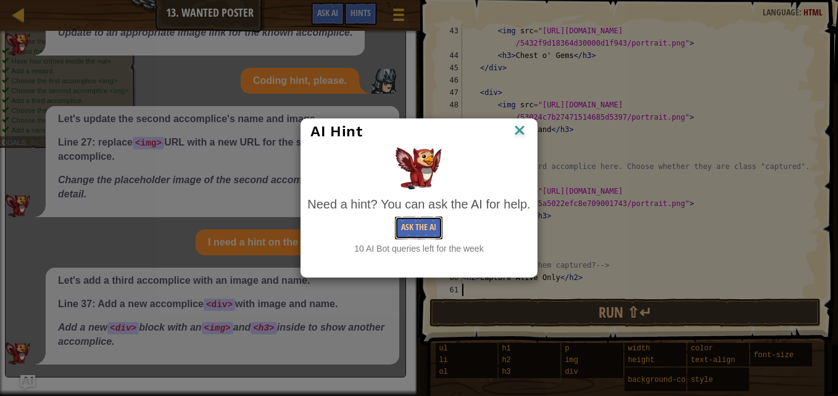
click at [414, 226] on button "Ask the AI" at bounding box center [419, 228] width 48 height 23
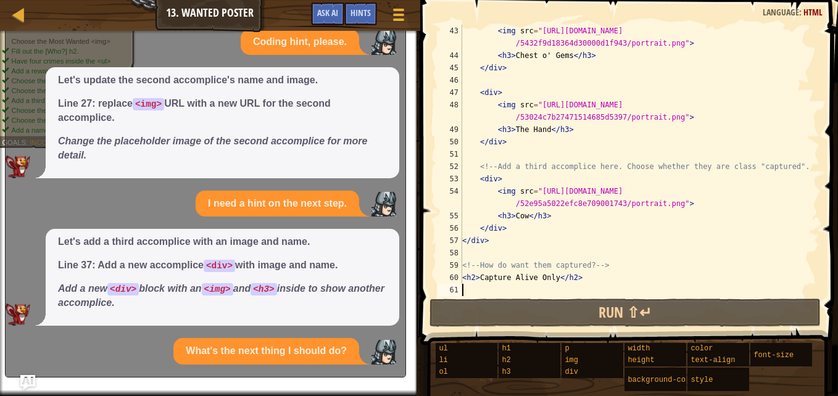
scroll to position [626, 0]
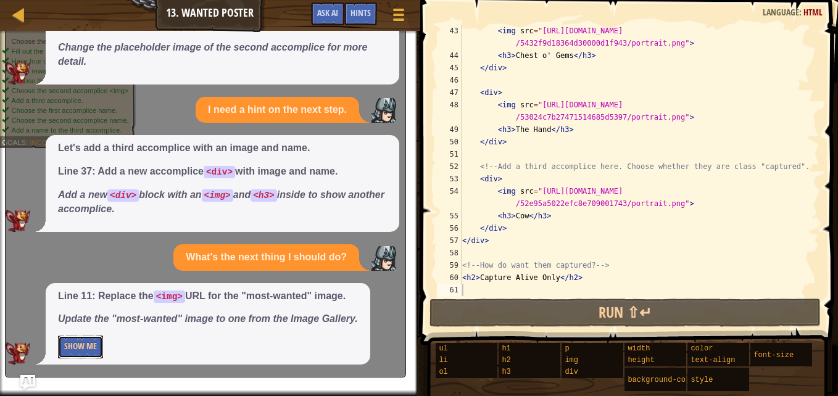
click at [97, 351] on button "Show Me" at bounding box center [80, 347] width 45 height 23
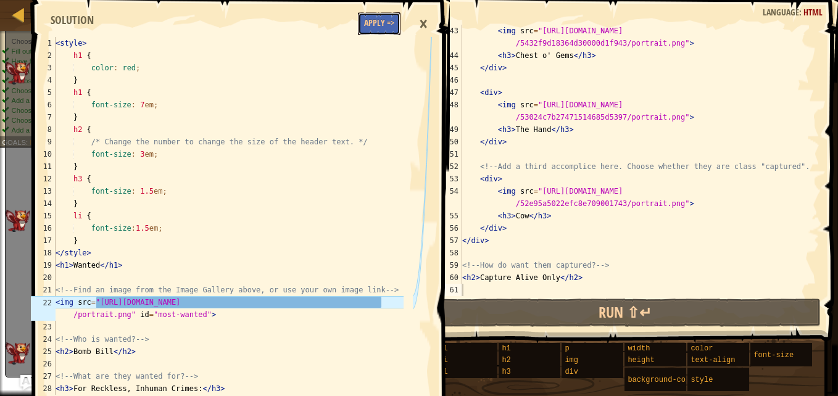
click at [391, 30] on button "Apply =>" at bounding box center [379, 23] width 43 height 23
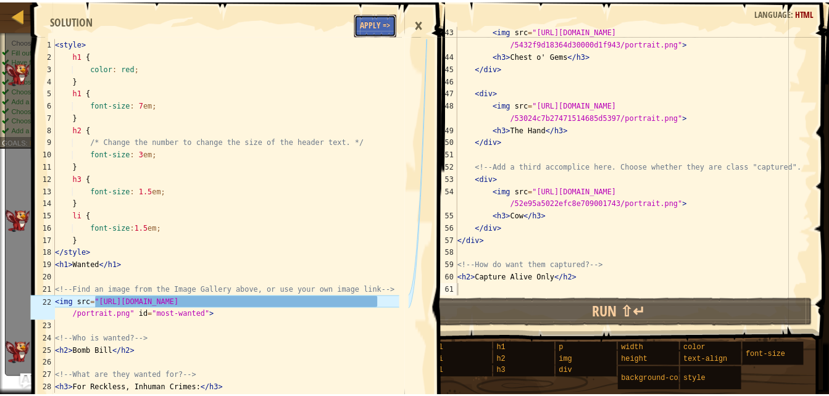
scroll to position [603, 0]
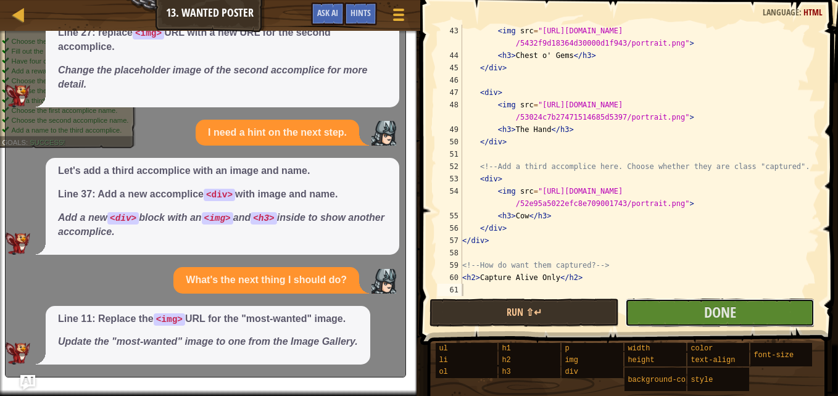
click at [674, 317] on button "Done" at bounding box center [719, 313] width 189 height 28
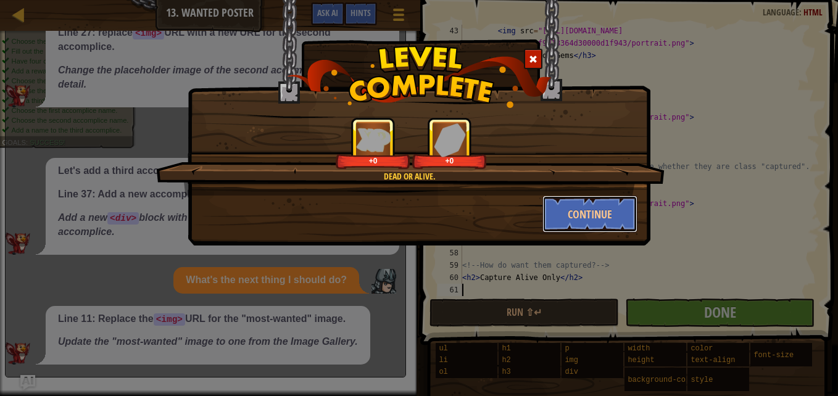
click at [610, 204] on button "Continue" at bounding box center [590, 214] width 96 height 37
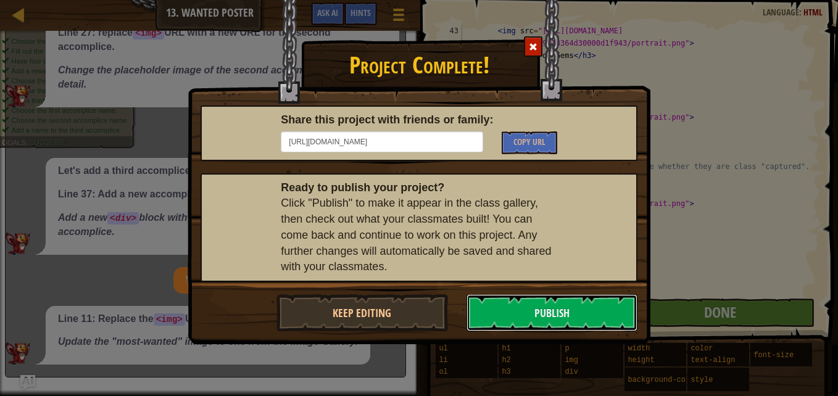
click at [554, 315] on button "Publish" at bounding box center [553, 312] width 172 height 37
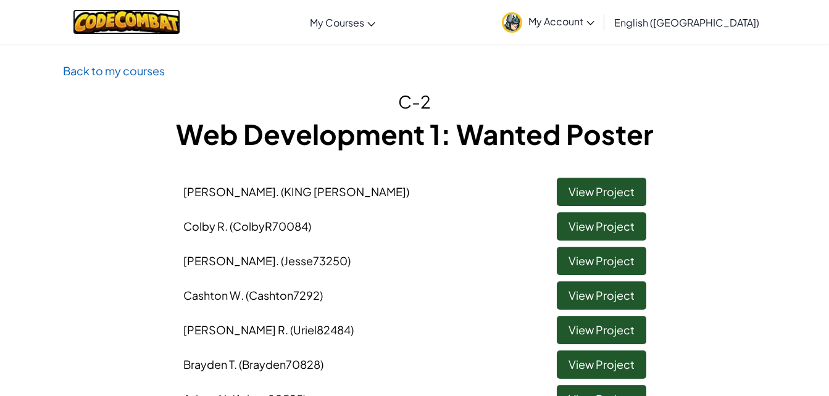
click at [137, 22] on img at bounding box center [127, 21] width 108 height 25
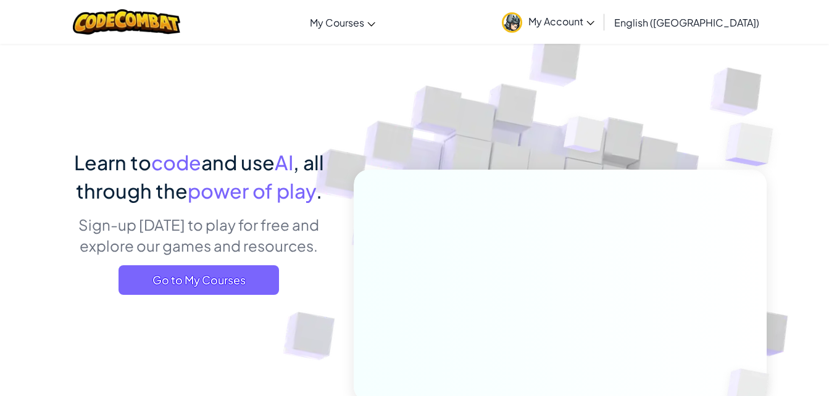
click at [376, 30] on link "My Courses" at bounding box center [343, 22] width 78 height 33
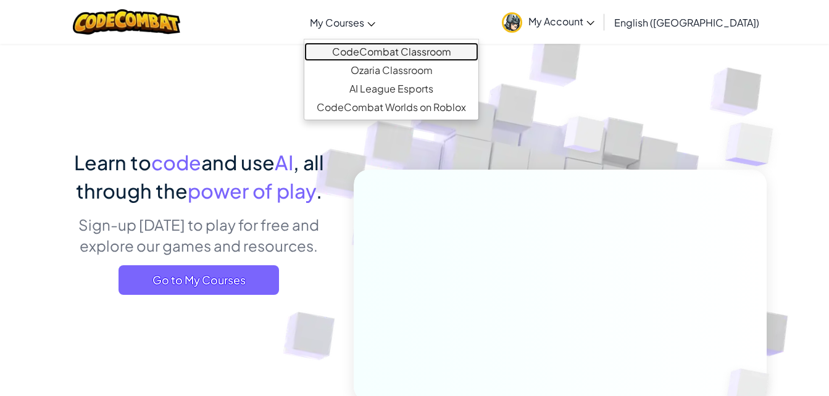
click at [404, 49] on link "CodeCombat Classroom" at bounding box center [391, 52] width 174 height 19
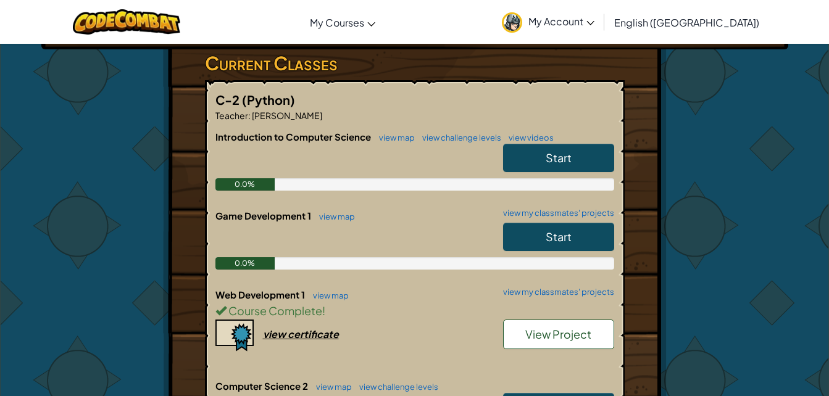
scroll to position [203, 0]
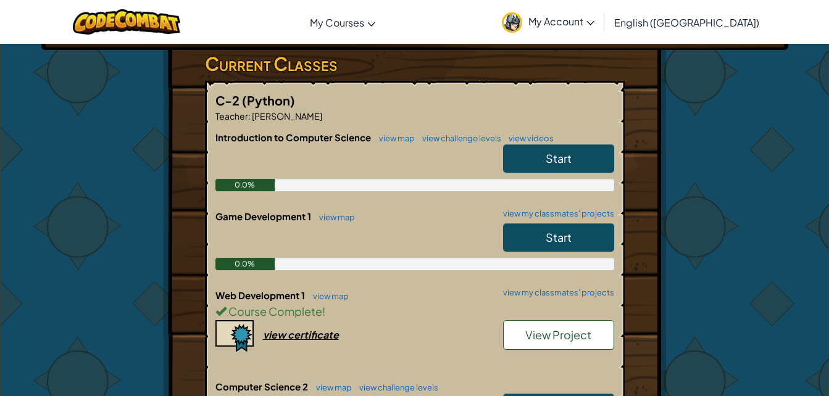
click at [555, 228] on link "Start" at bounding box center [558, 237] width 111 height 28
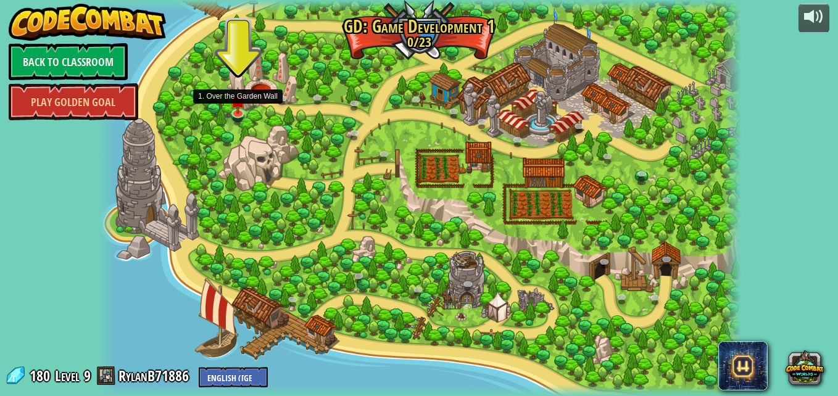
click at [238, 104] on img at bounding box center [237, 100] width 15 height 27
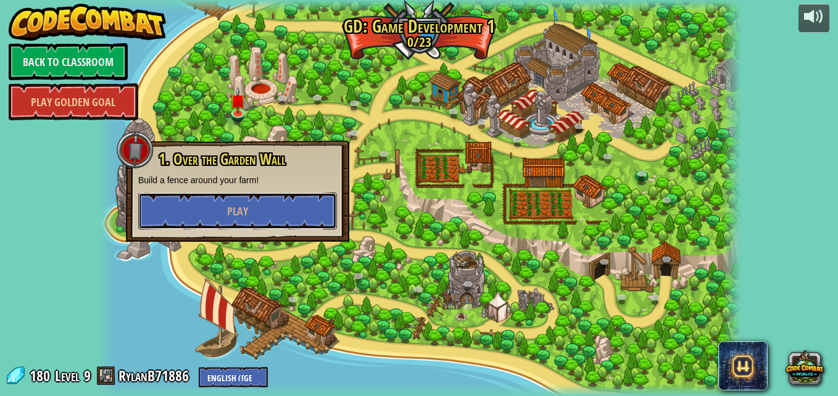
click at [280, 216] on button "Play" at bounding box center [237, 211] width 199 height 37
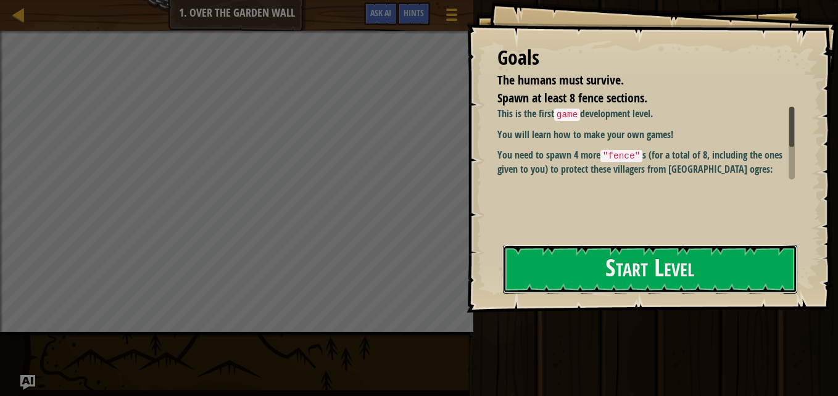
click at [569, 280] on button "Start Level" at bounding box center [650, 269] width 294 height 49
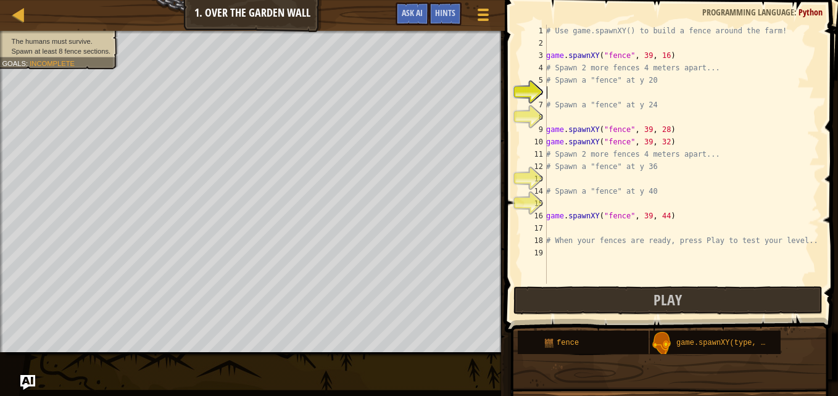
click at [386, 17] on div "Map Game Development 1 1. Over the Garden Wall Game Menu Done Hints Ask AI" at bounding box center [252, 15] width 505 height 31
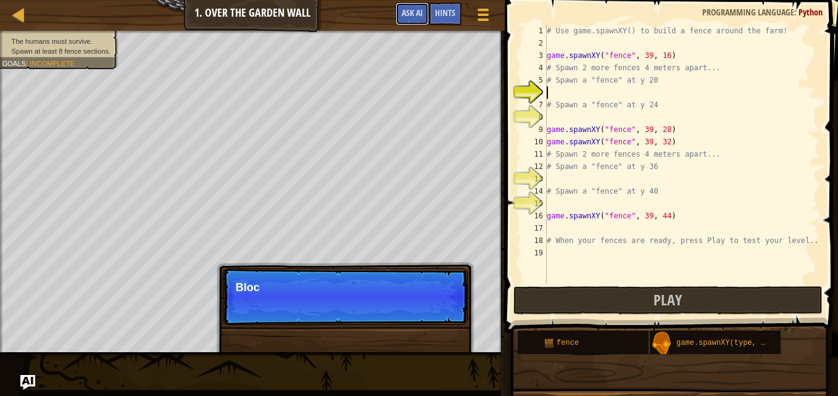
click at [416, 20] on button "Ask AI" at bounding box center [412, 13] width 33 height 23
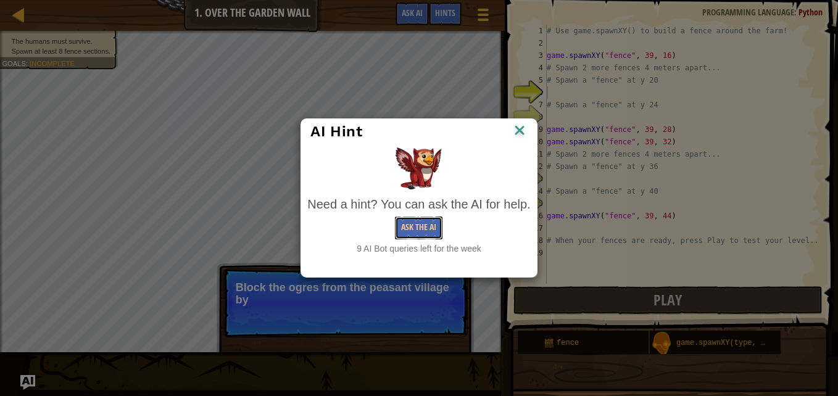
click at [413, 226] on button "Ask the AI" at bounding box center [419, 228] width 48 height 23
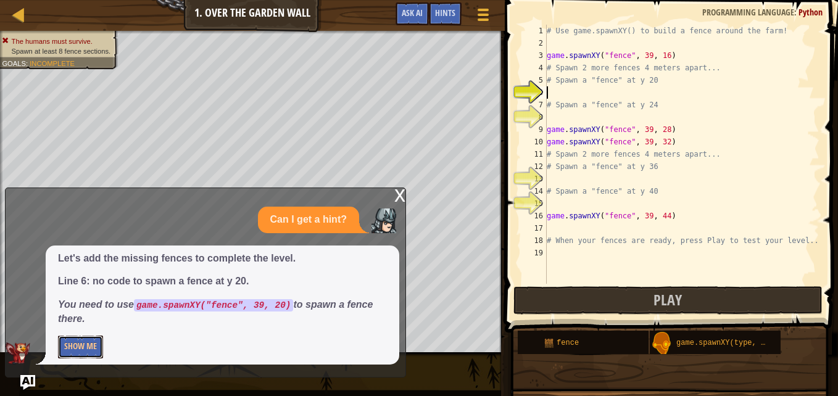
click at [86, 349] on button "Show Me" at bounding box center [80, 347] width 45 height 23
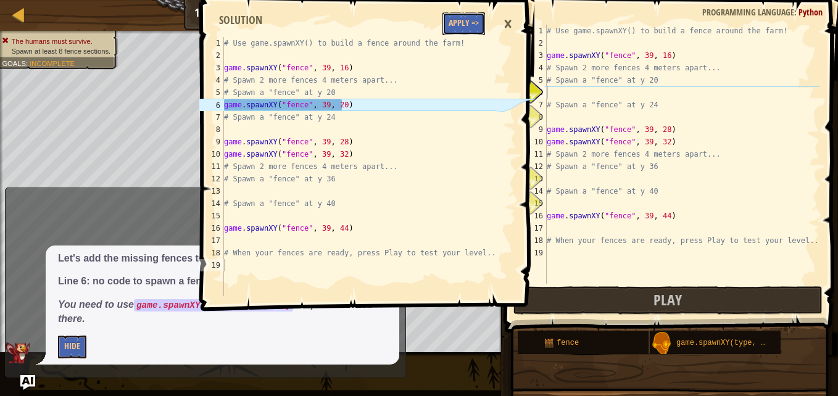
click at [457, 15] on button "Apply =>" at bounding box center [463, 23] width 43 height 23
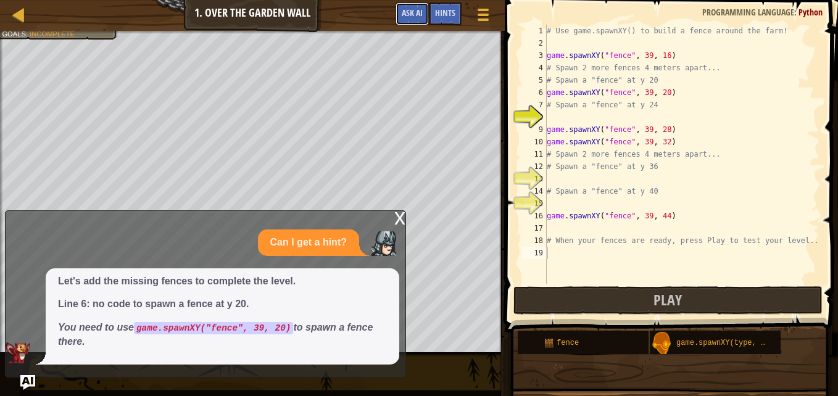
click at [404, 17] on span "Ask AI" at bounding box center [412, 13] width 21 height 12
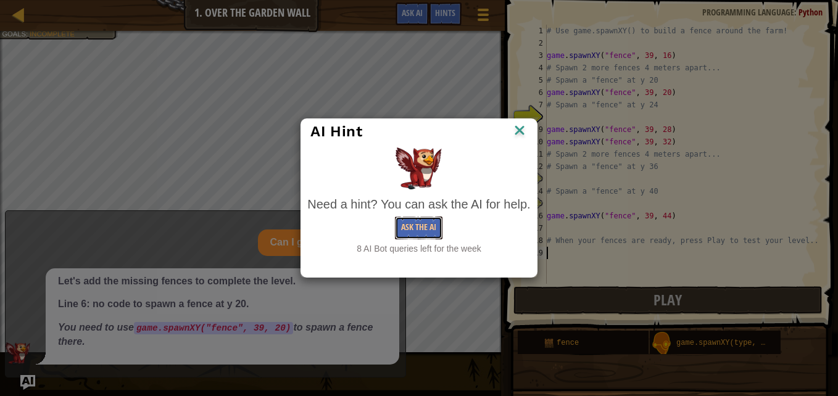
click at [422, 226] on button "Ask the AI" at bounding box center [419, 228] width 48 height 23
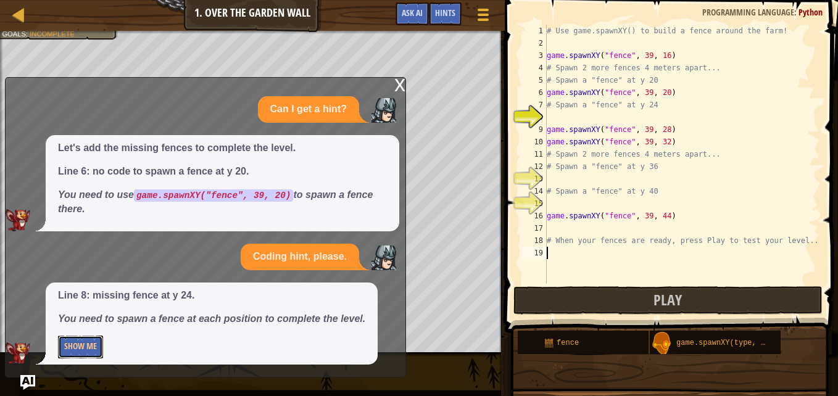
click at [87, 345] on button "Show Me" at bounding box center [80, 347] width 45 height 23
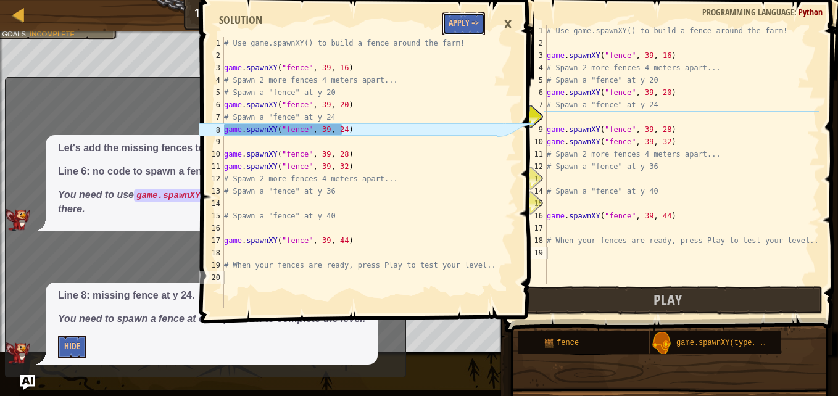
click at [468, 19] on button "Apply =>" at bounding box center [463, 23] width 43 height 23
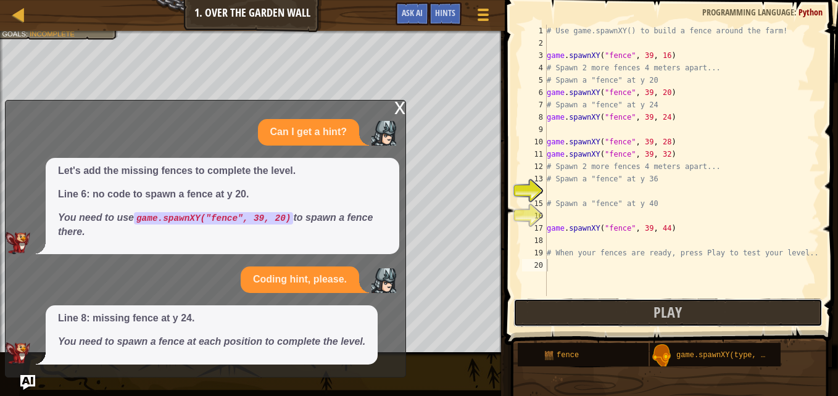
click at [600, 308] on button "Play" at bounding box center [667, 313] width 309 height 28
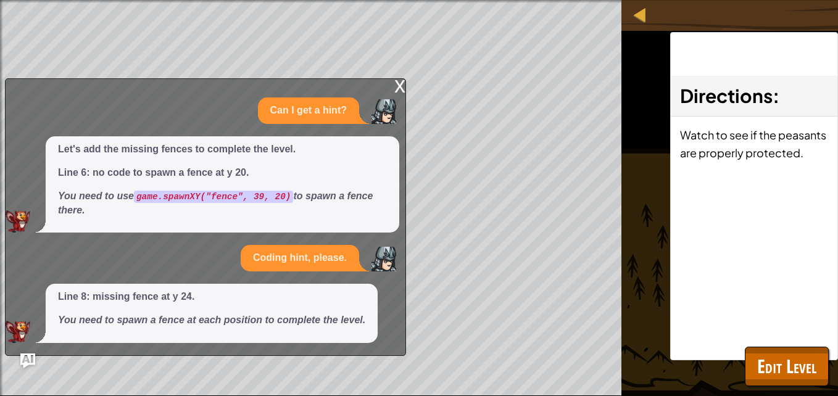
click at [397, 87] on div "x" at bounding box center [399, 85] width 11 height 12
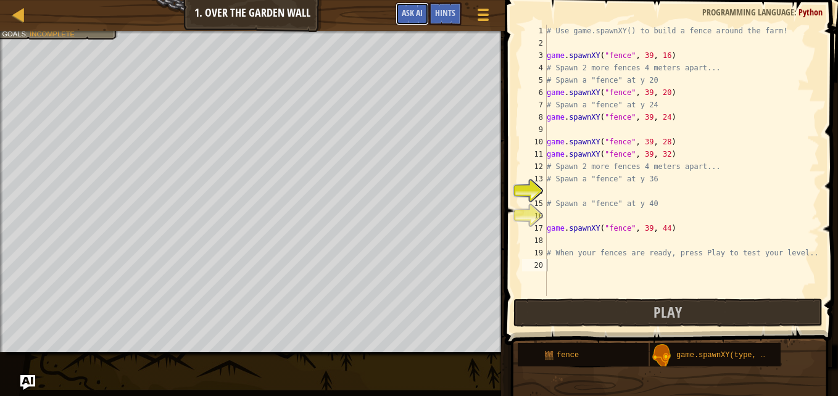
click at [415, 20] on button "Ask AI" at bounding box center [412, 13] width 33 height 23
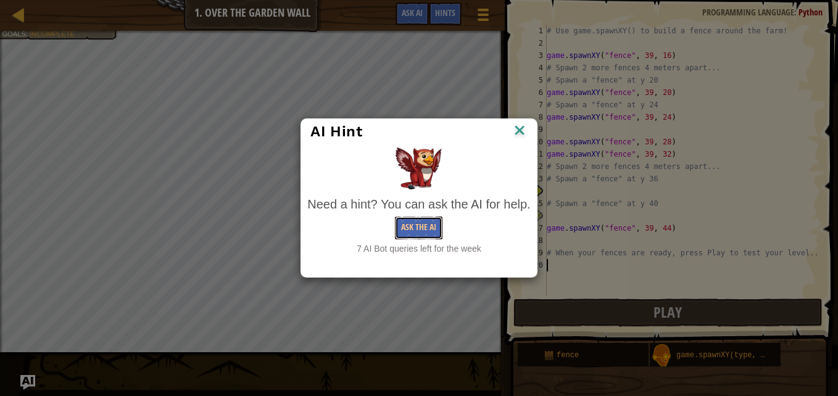
click at [417, 218] on button "Ask the AI" at bounding box center [419, 228] width 48 height 23
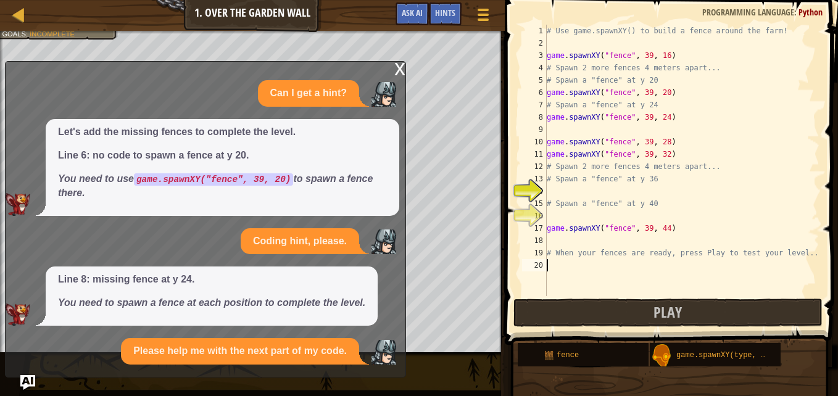
scroll to position [40, 0]
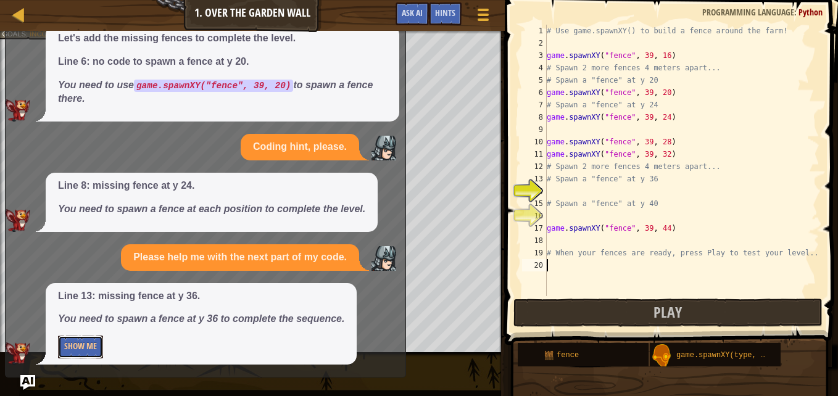
click at [89, 344] on button "Show Me" at bounding box center [80, 347] width 45 height 23
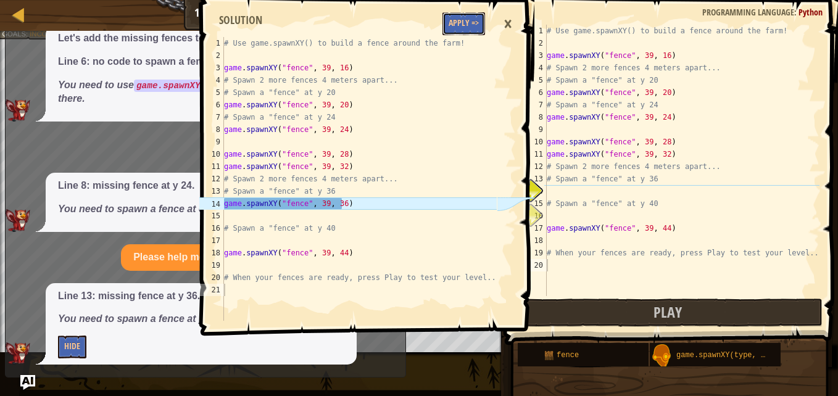
click at [460, 28] on button "Apply =>" at bounding box center [463, 23] width 43 height 23
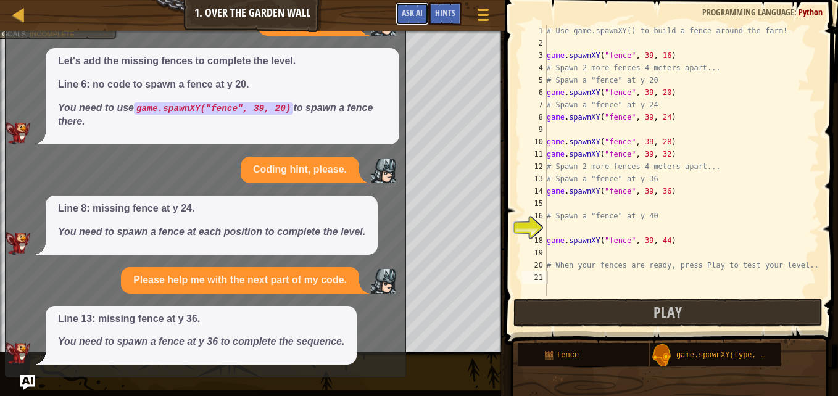
click at [413, 13] on span "Ask AI" at bounding box center [412, 13] width 21 height 12
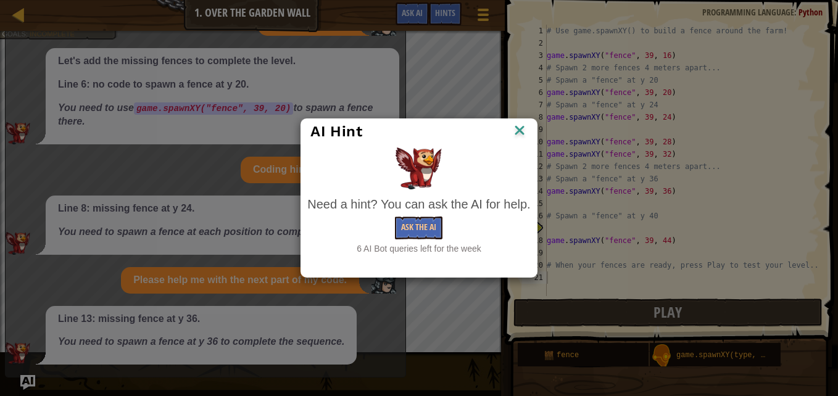
click at [416, 255] on div "Need a hint? You can ask the AI for help. Ask the AI 6 AI Bot queries left for …" at bounding box center [418, 201] width 229 height 114
click at [420, 237] on button "Ask the AI" at bounding box center [419, 228] width 48 height 23
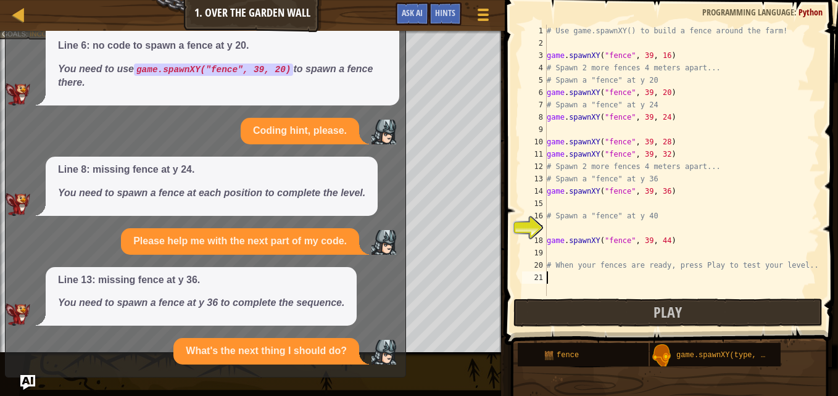
scroll to position [151, 0]
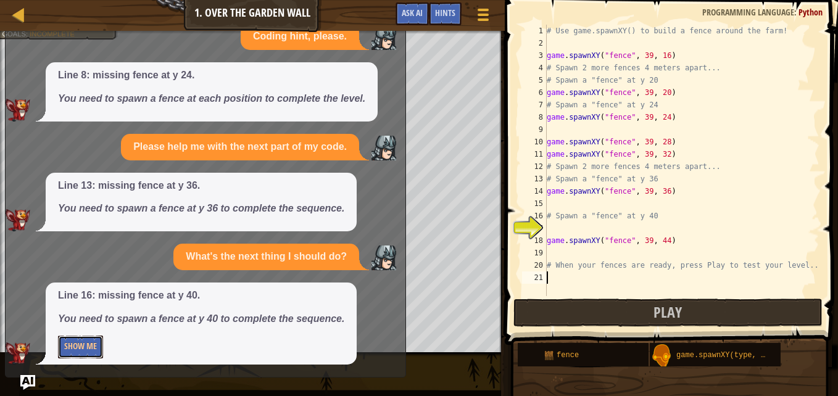
click at [95, 349] on button "Show Me" at bounding box center [80, 347] width 45 height 23
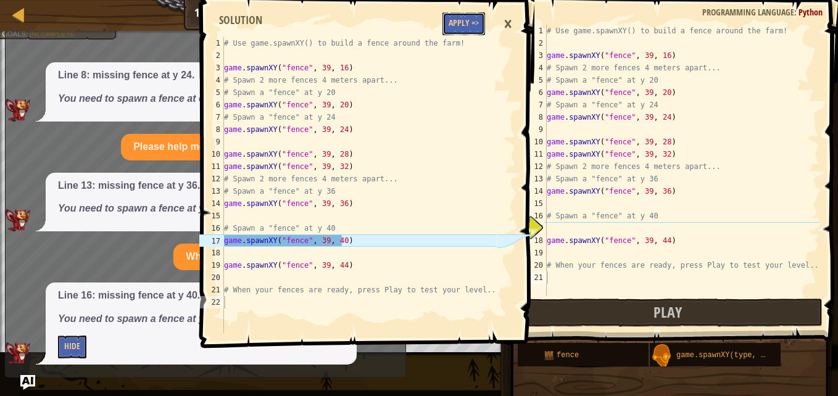
click at [481, 23] on button "Apply =>" at bounding box center [463, 23] width 43 height 23
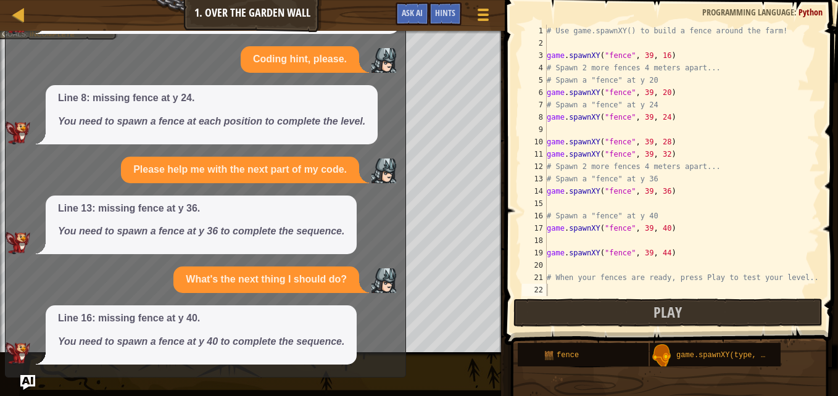
scroll to position [128, 0]
click at [419, 7] on button "Ask AI" at bounding box center [412, 13] width 33 height 23
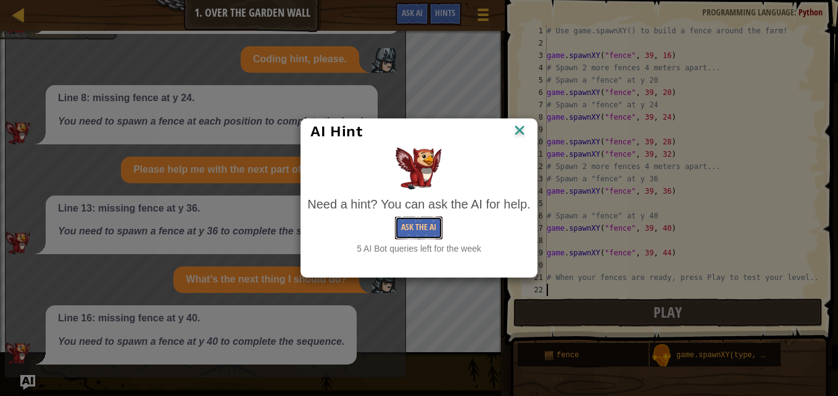
click at [428, 231] on button "Ask the AI" at bounding box center [419, 228] width 48 height 23
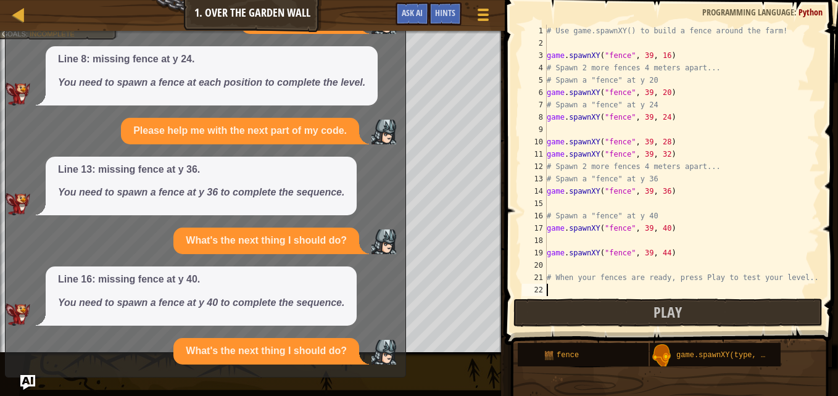
scroll to position [205, 0]
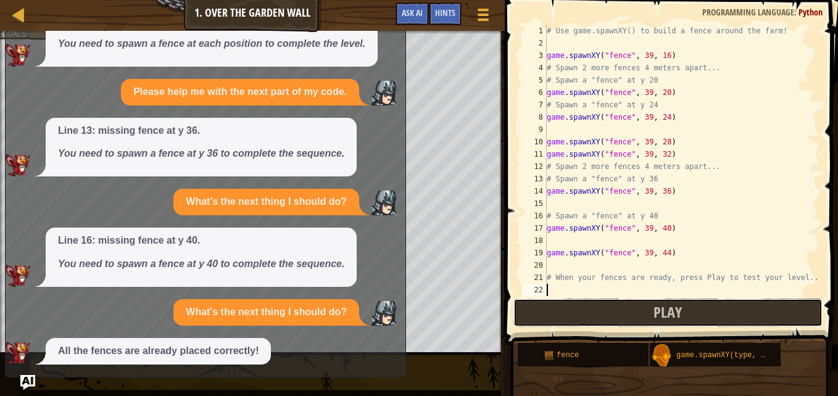
click at [562, 305] on button "Play" at bounding box center [667, 313] width 309 height 28
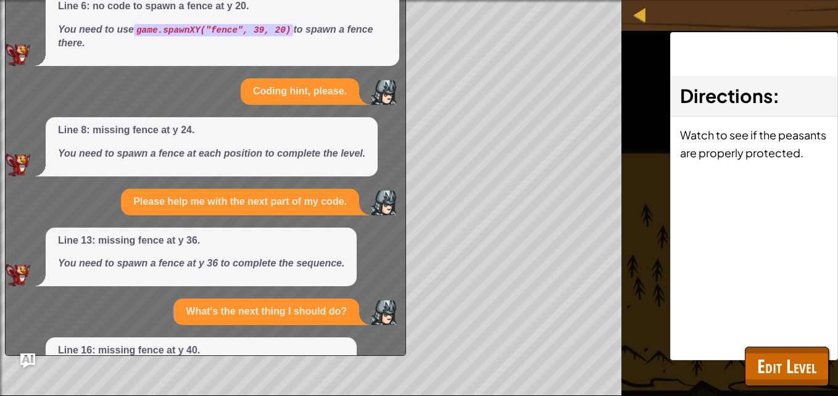
scroll to position [0, 0]
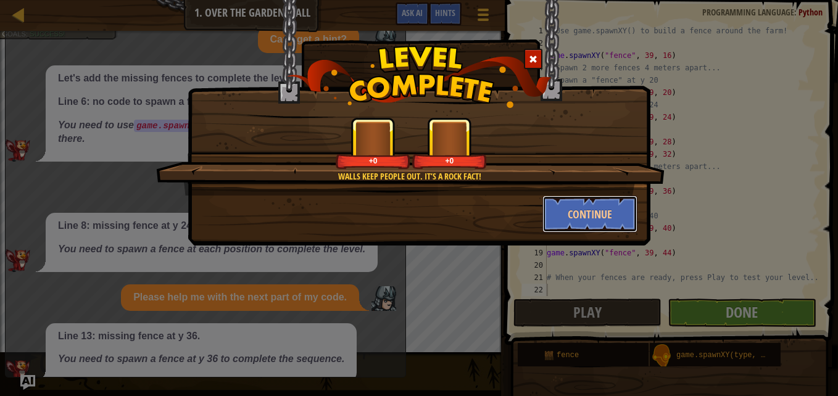
drag, startPoint x: 561, startPoint y: 219, endPoint x: 672, endPoint y: 296, distance: 135.2
click at [561, 219] on button "Continue" at bounding box center [590, 214] width 96 height 37
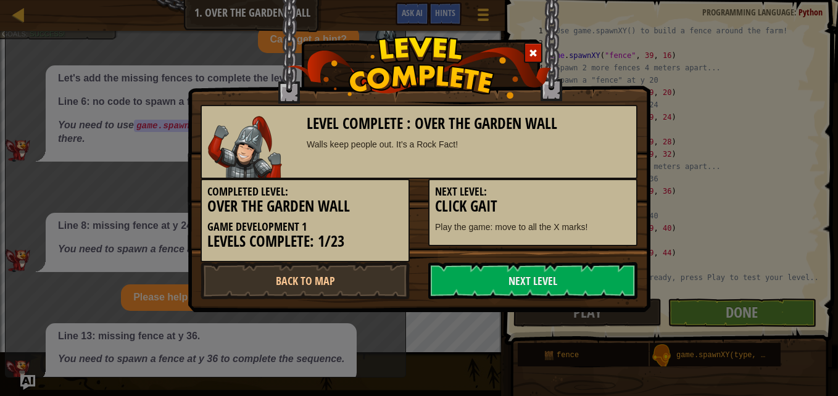
click at [563, 279] on link "Next Level" at bounding box center [532, 280] width 209 height 37
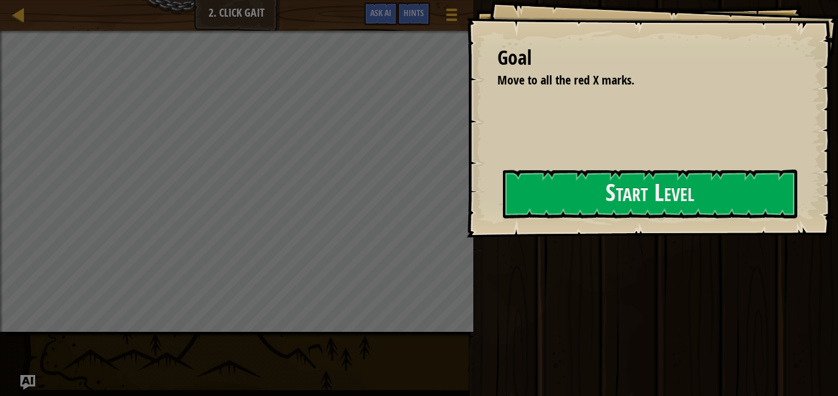
click at [479, 207] on div "Goal Move to all the red X marks. Start Level Error loading from server. Try re…" at bounding box center [652, 119] width 371 height 238
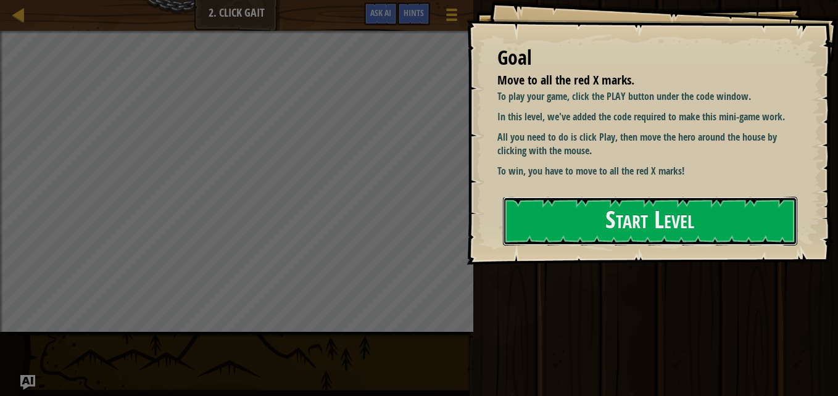
click at [531, 210] on button "Start Level" at bounding box center [650, 221] width 294 height 49
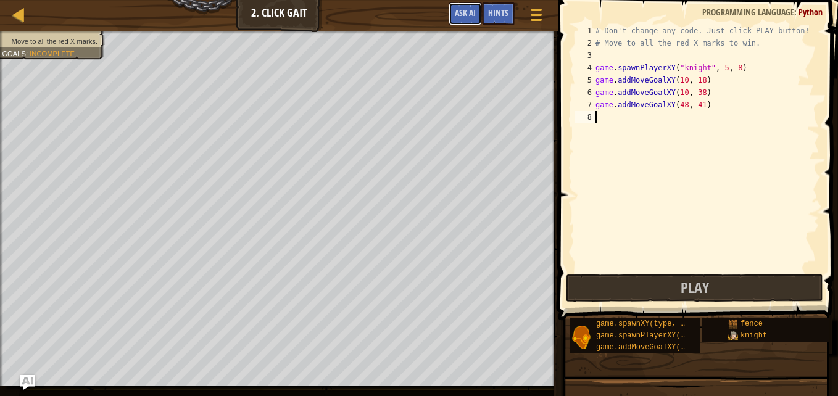
click at [469, 17] on span "Ask AI" at bounding box center [465, 13] width 21 height 12
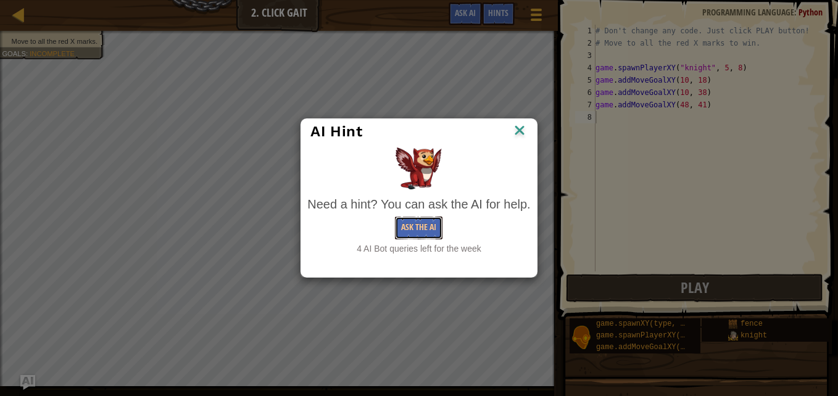
click at [434, 220] on button "Ask the AI" at bounding box center [419, 228] width 48 height 23
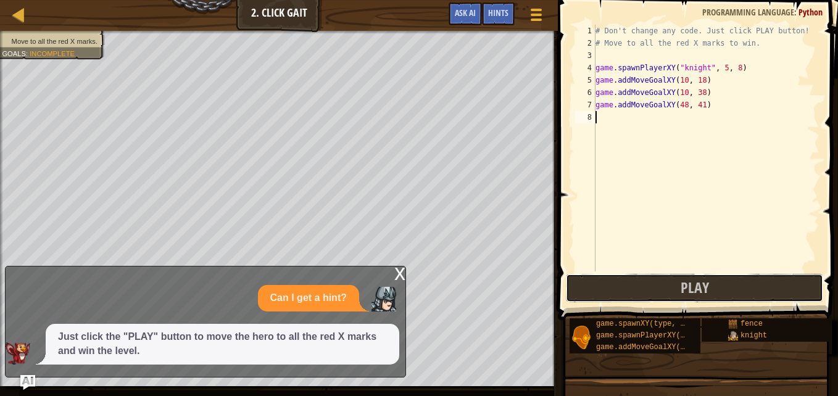
click at [591, 289] on button "Play" at bounding box center [694, 288] width 257 height 28
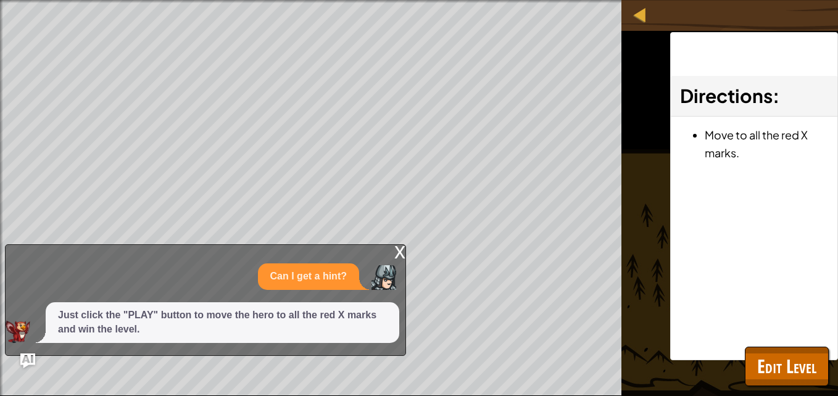
click at [396, 254] on div "x" at bounding box center [399, 251] width 11 height 12
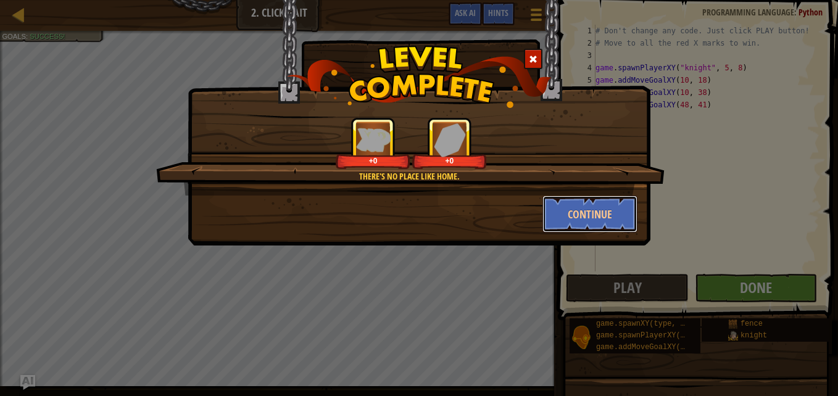
click at [581, 221] on button "Continue" at bounding box center [590, 214] width 96 height 37
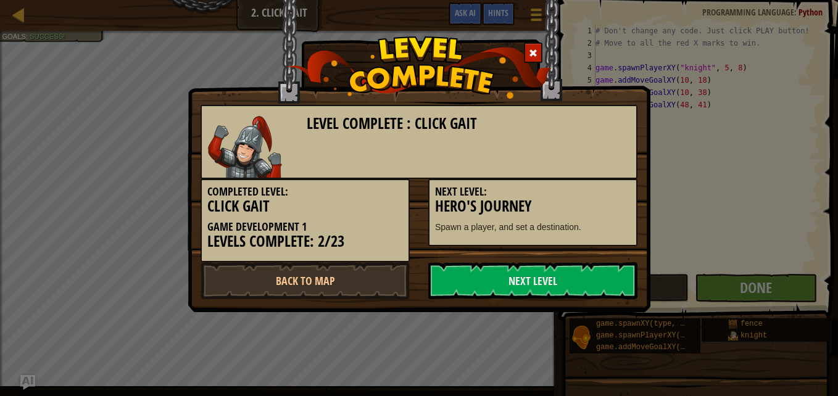
click at [562, 287] on link "Next Level" at bounding box center [532, 280] width 209 height 37
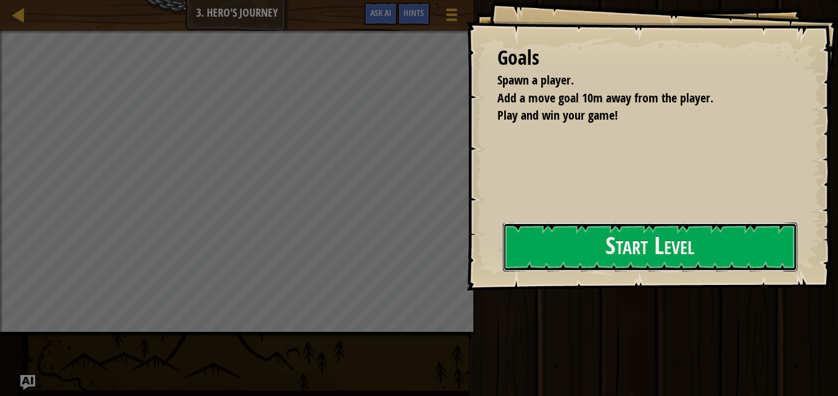
click at [575, 253] on button "Start Level" at bounding box center [650, 247] width 294 height 49
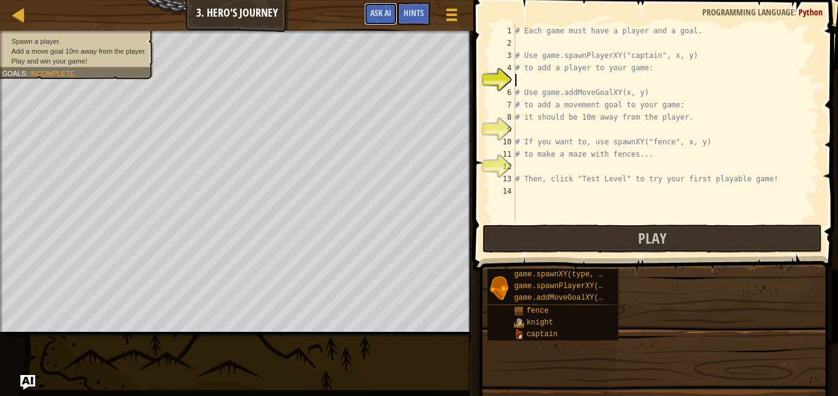
click at [391, 23] on button "Ask AI" at bounding box center [380, 13] width 33 height 23
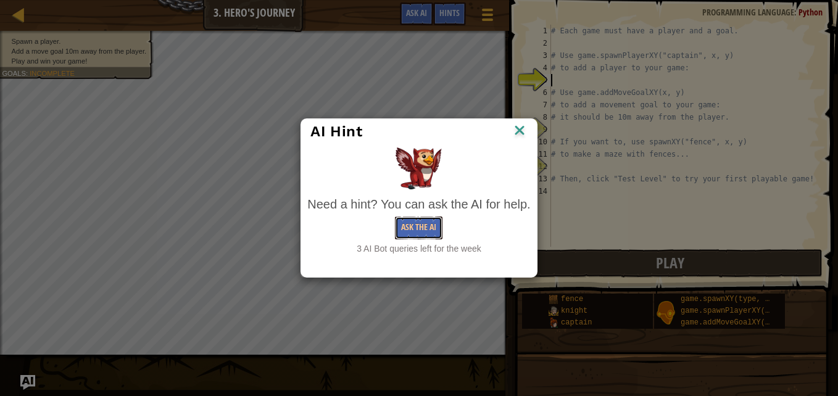
click at [420, 225] on button "Ask the AI" at bounding box center [419, 228] width 48 height 23
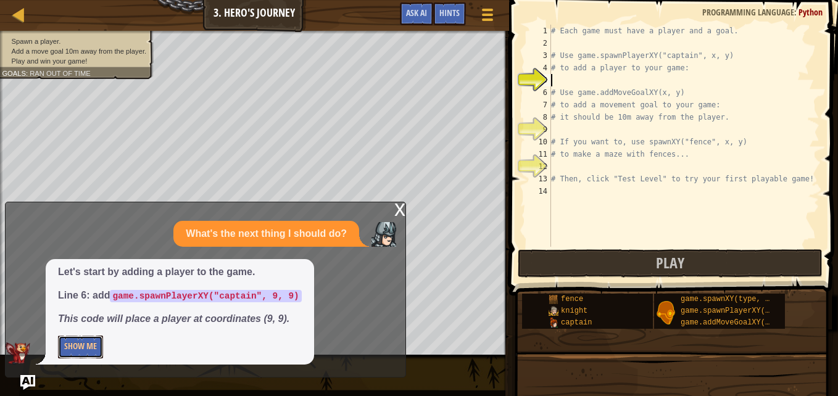
click at [74, 351] on button "Show Me" at bounding box center [80, 347] width 45 height 23
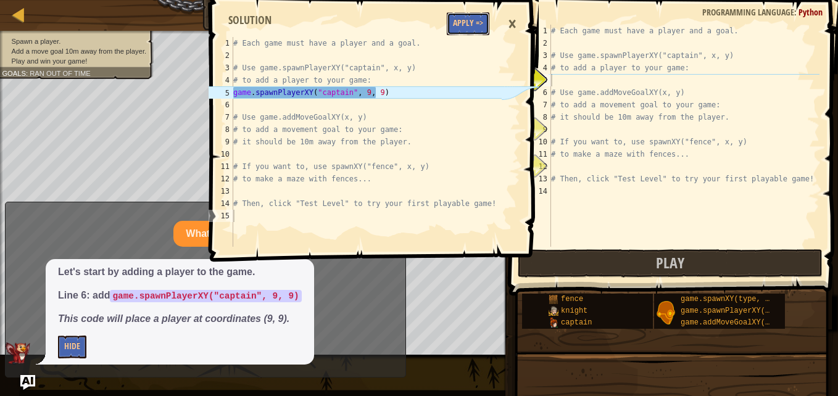
click at [472, 26] on button "Apply =>" at bounding box center [468, 23] width 43 height 23
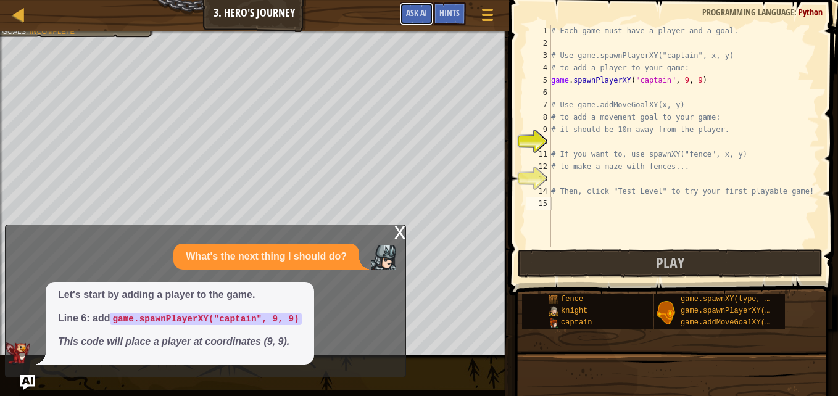
click at [420, 6] on button "Ask AI" at bounding box center [416, 13] width 33 height 23
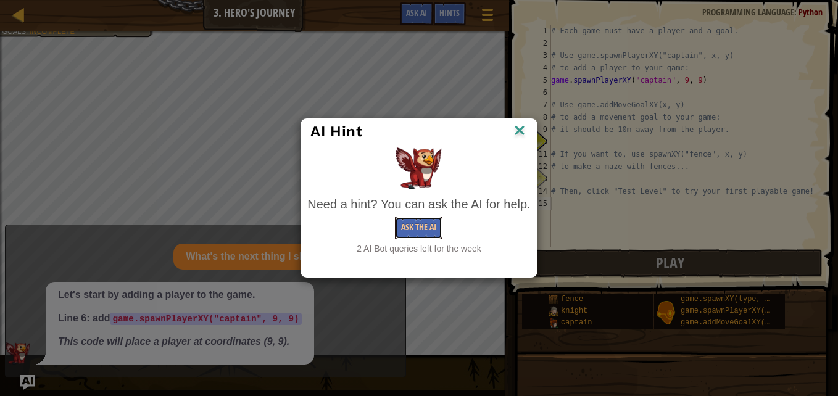
click at [412, 223] on button "Ask the AI" at bounding box center [419, 228] width 48 height 23
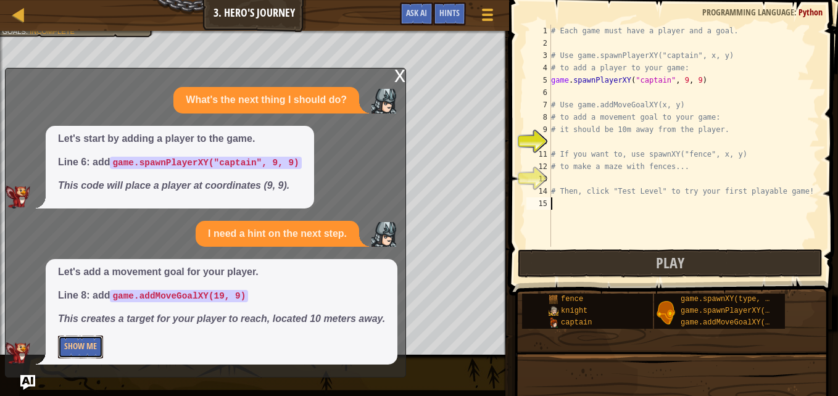
click at [89, 346] on button "Show Me" at bounding box center [80, 347] width 45 height 23
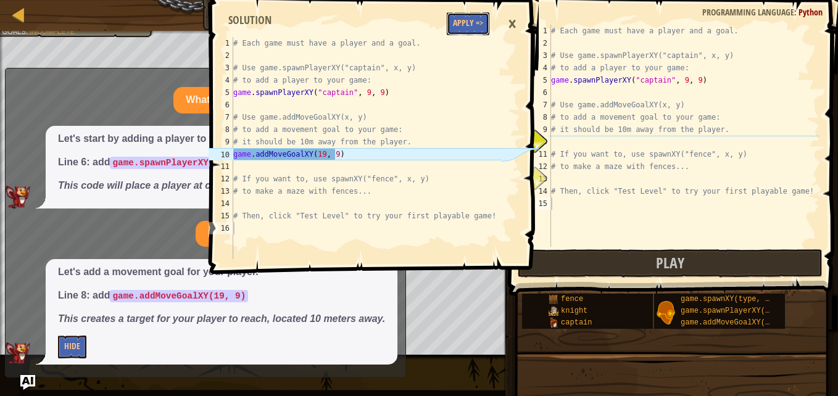
click at [477, 15] on button "Apply =>" at bounding box center [468, 23] width 43 height 23
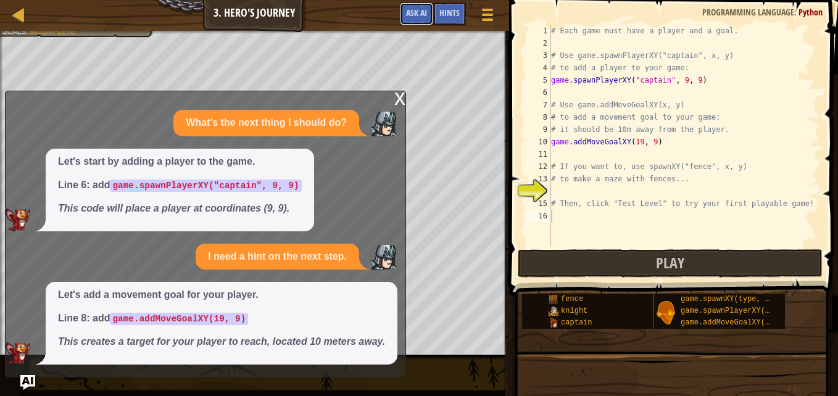
click at [421, 17] on span "Ask AI" at bounding box center [416, 13] width 21 height 12
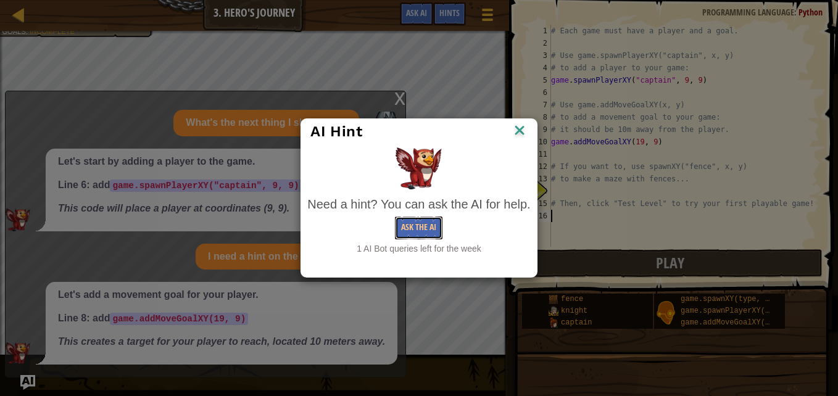
click at [409, 231] on button "Ask the AI" at bounding box center [419, 228] width 48 height 23
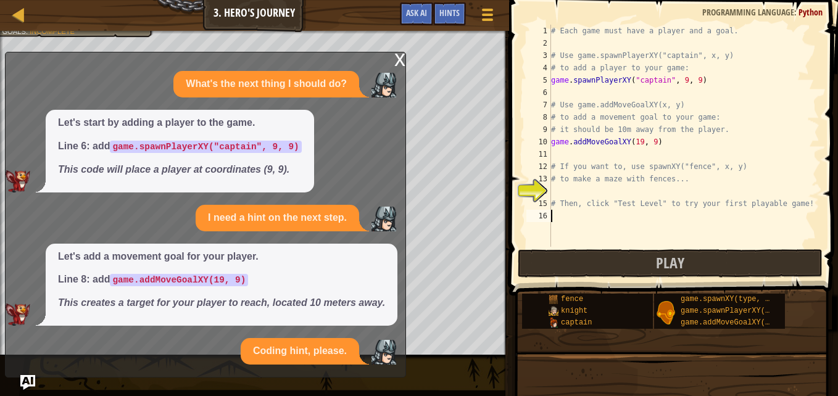
scroll to position [73, 0]
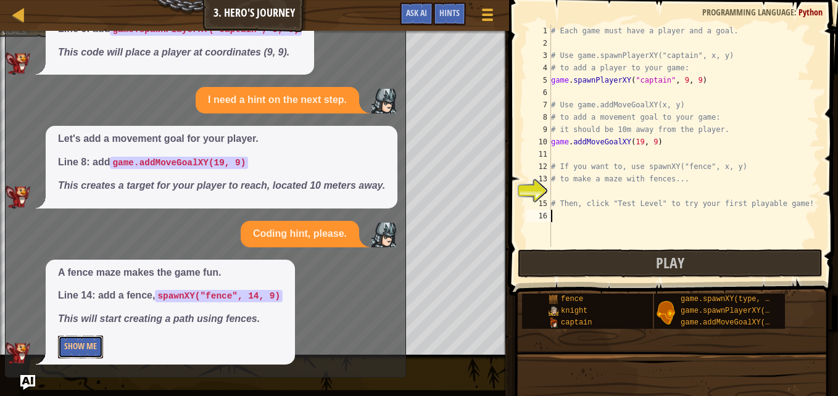
click at [78, 349] on button "Show Me" at bounding box center [80, 347] width 45 height 23
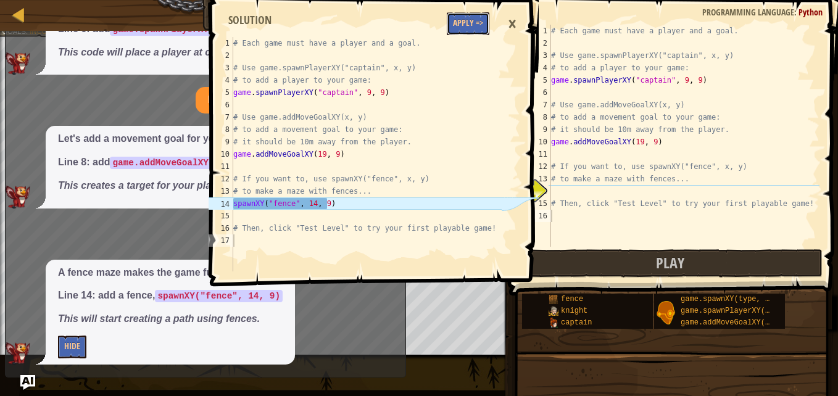
click at [485, 17] on button "Apply =>" at bounding box center [468, 23] width 43 height 23
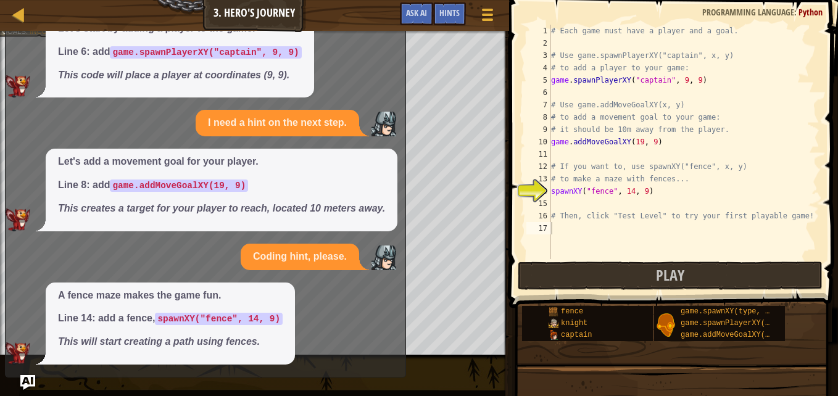
scroll to position [50, 0]
click at [417, 14] on span "Ask AI" at bounding box center [416, 13] width 21 height 12
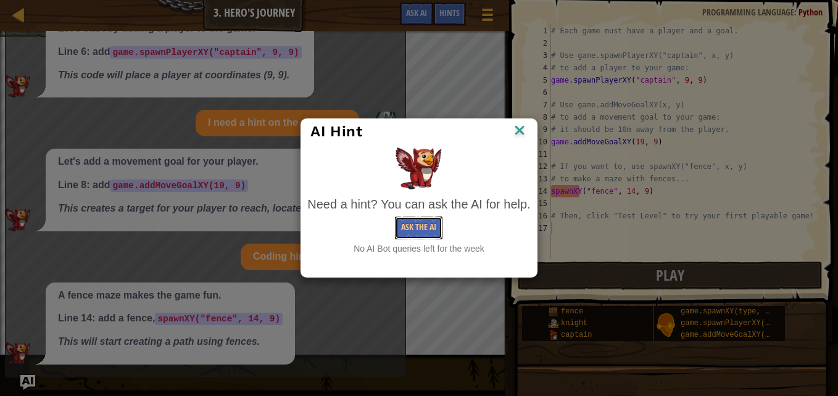
click at [408, 231] on button "Ask the AI" at bounding box center [419, 228] width 48 height 23
